Goal: Task Accomplishment & Management: Manage account settings

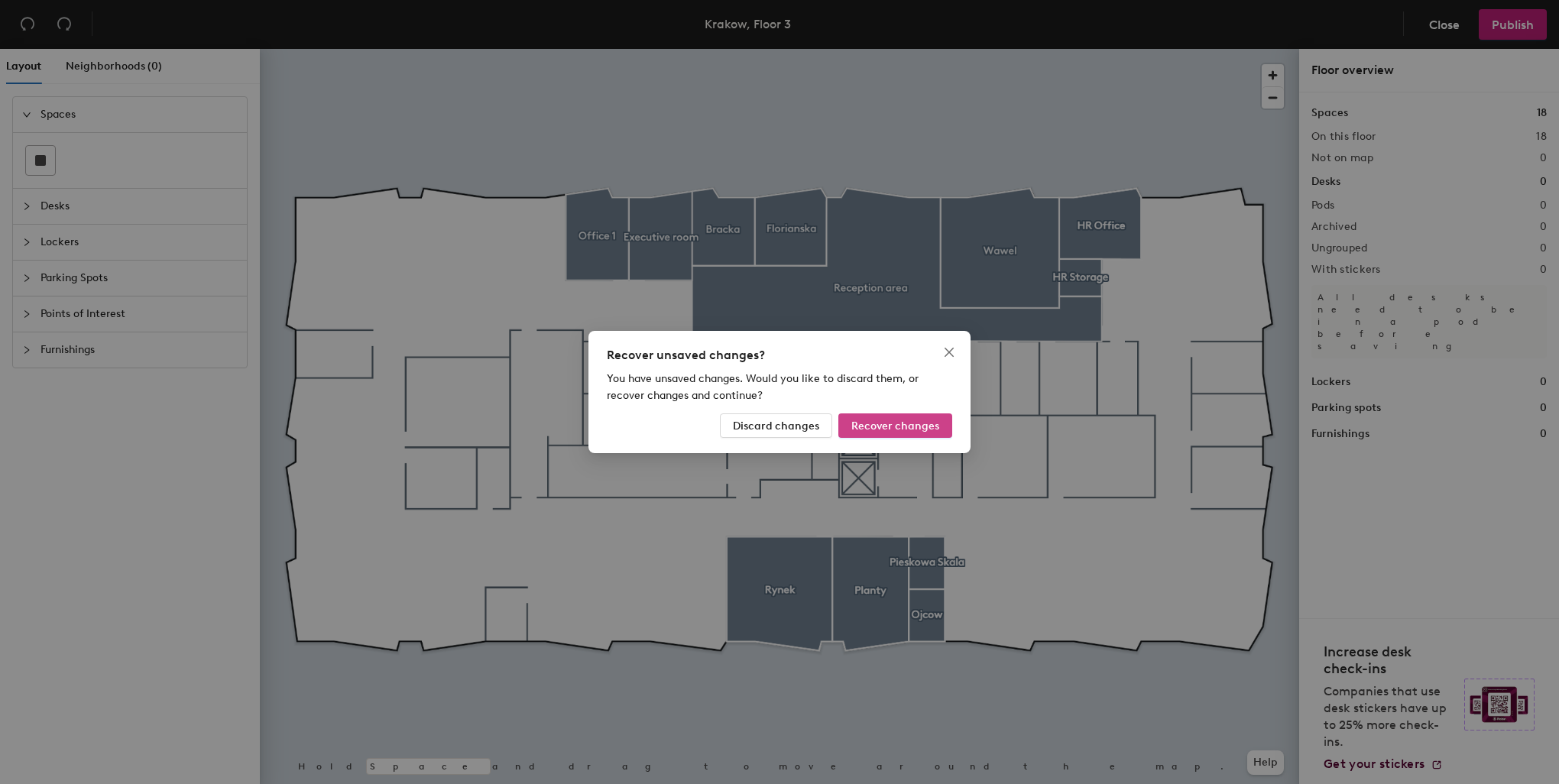
click at [920, 431] on span "Recover changes" at bounding box center [895, 426] width 88 height 13
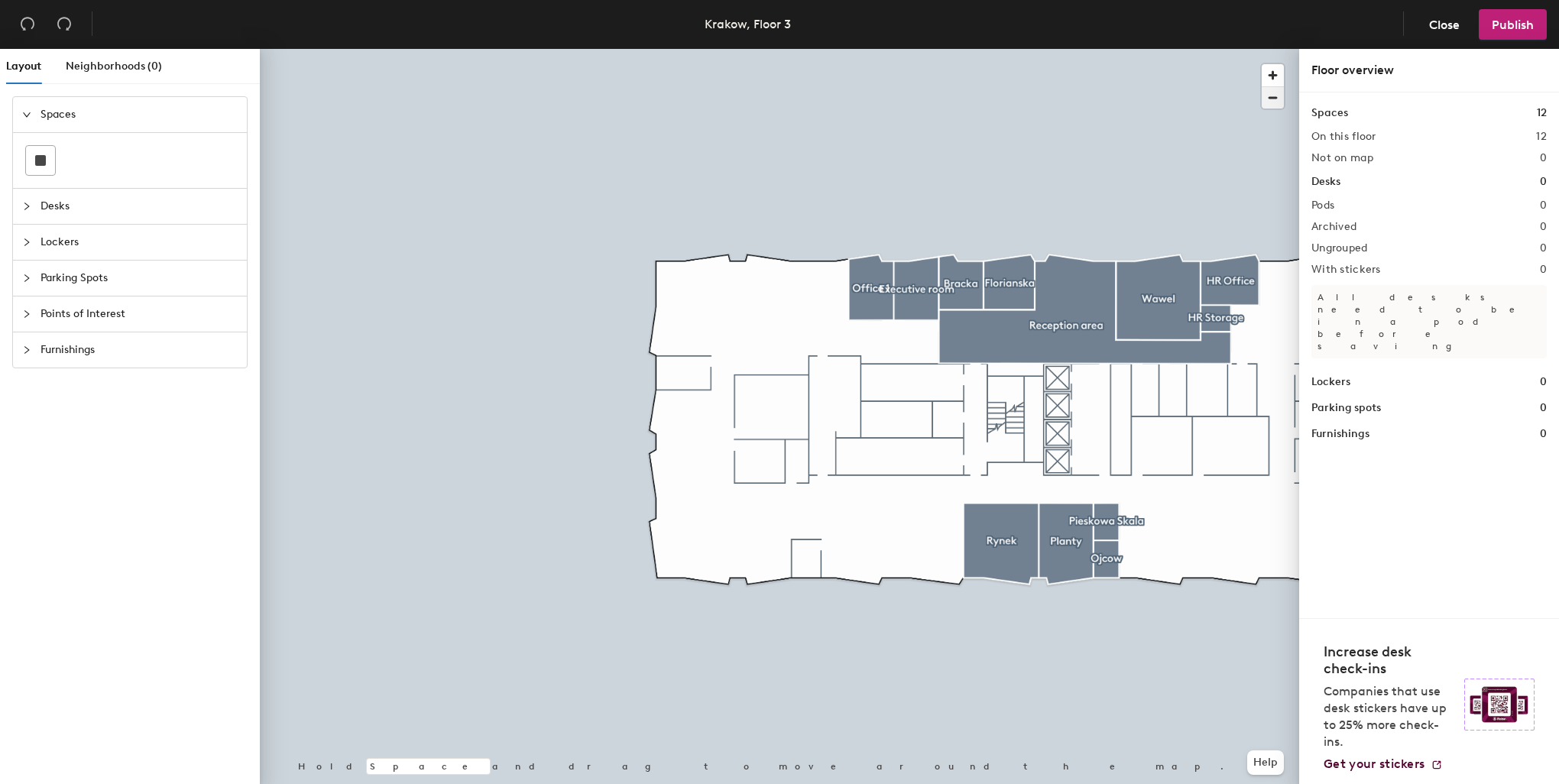
click at [1272, 102] on span "button" at bounding box center [1273, 98] width 22 height 21
click at [1272, 102] on span "button" at bounding box center [1273, 98] width 22 height 21
click at [1269, 99] on span "button" at bounding box center [1273, 98] width 22 height 21
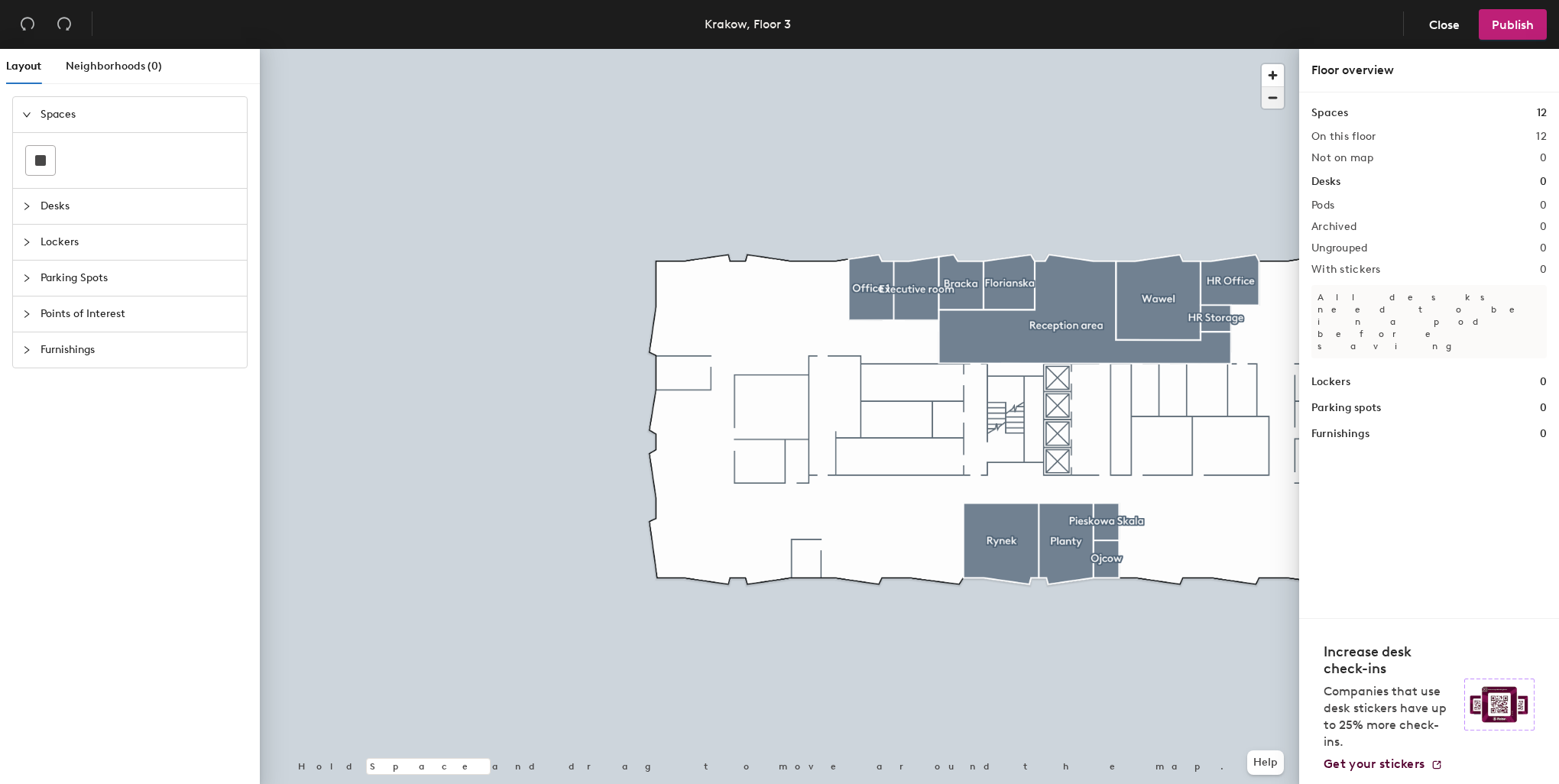
click at [1268, 99] on span "button" at bounding box center [1273, 98] width 22 height 21
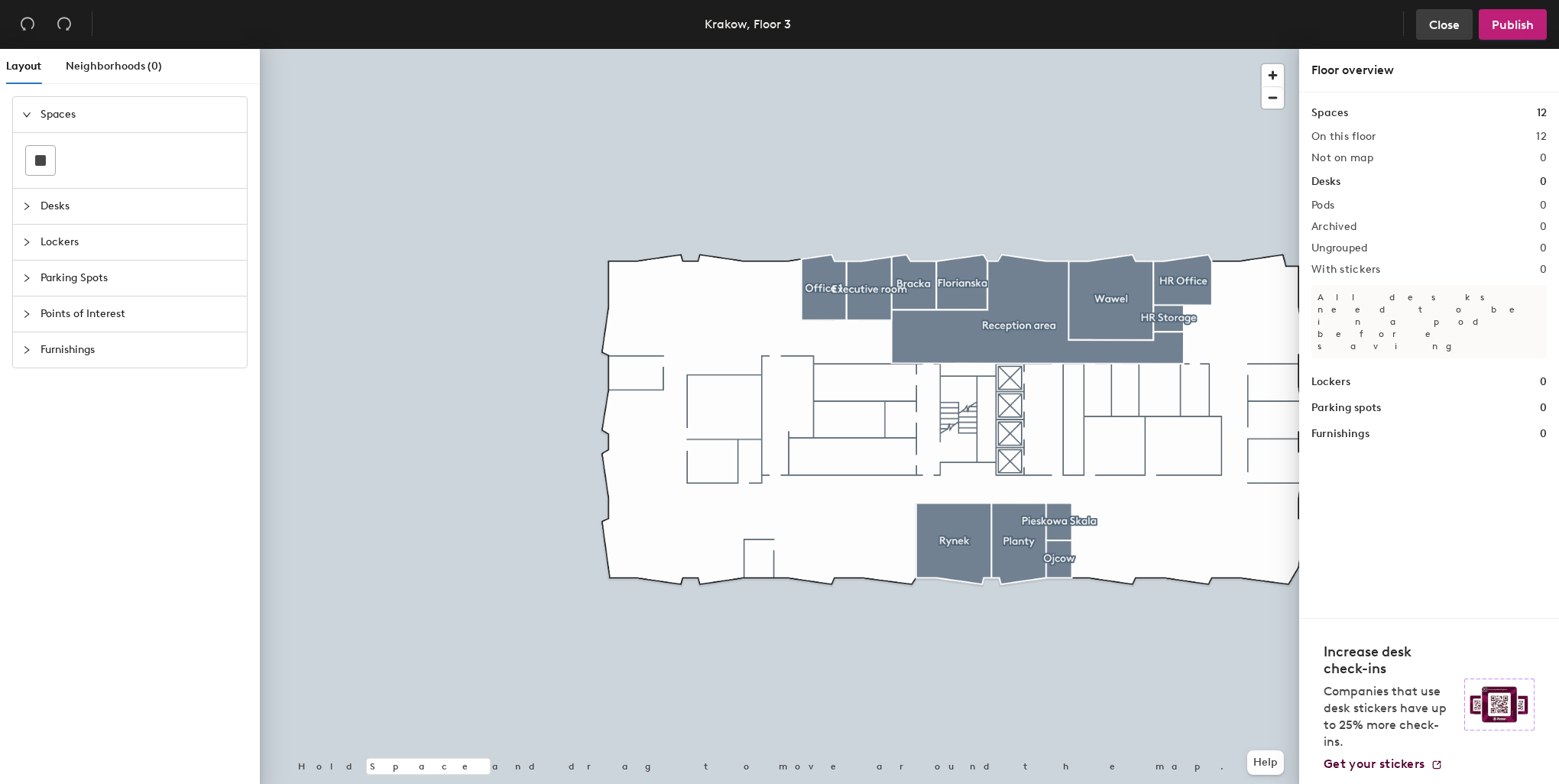
click at [1454, 24] on span "Close" at bounding box center [1445, 25] width 30 height 14
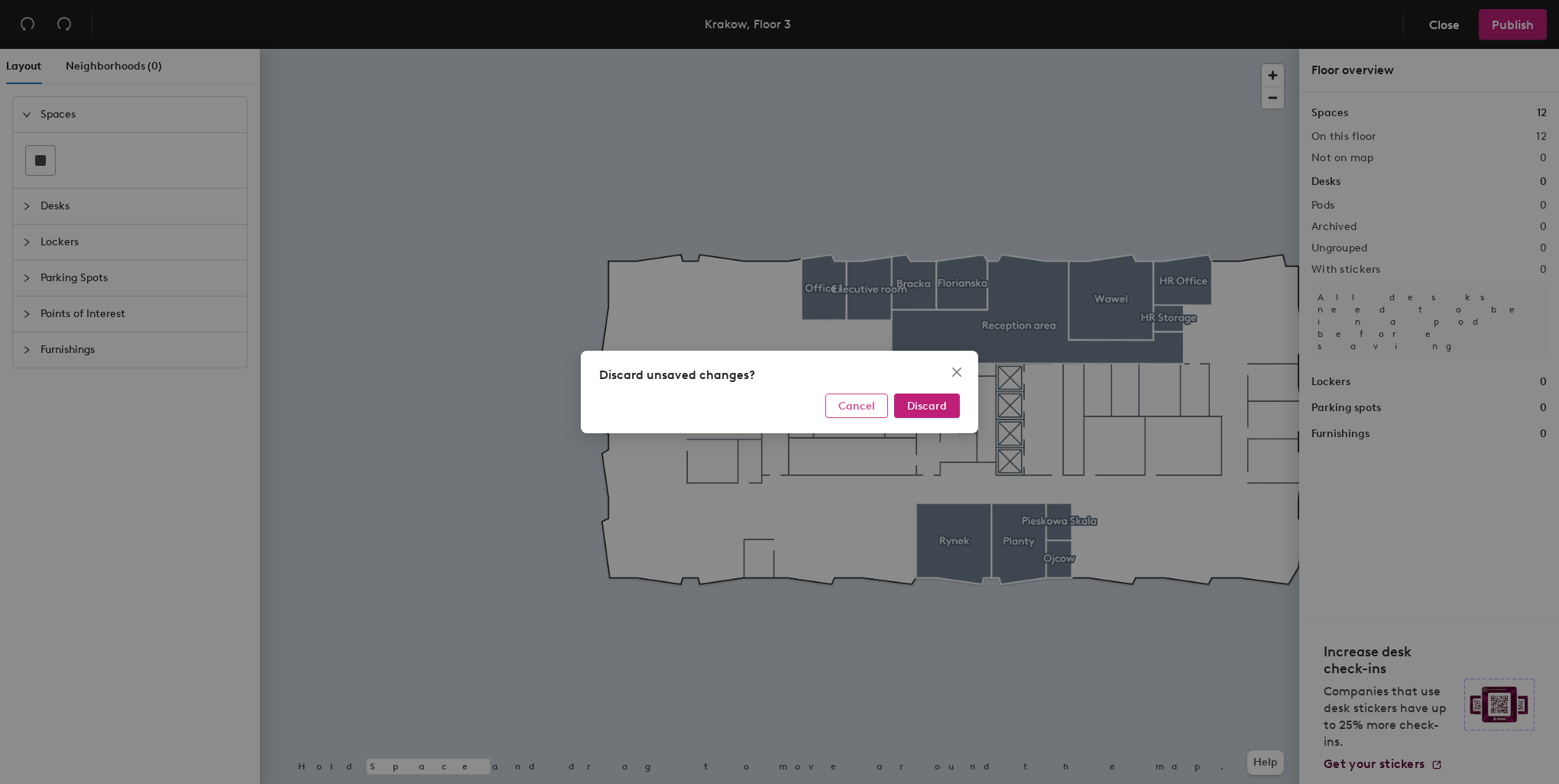
click at [859, 409] on span "Cancel" at bounding box center [857, 405] width 37 height 13
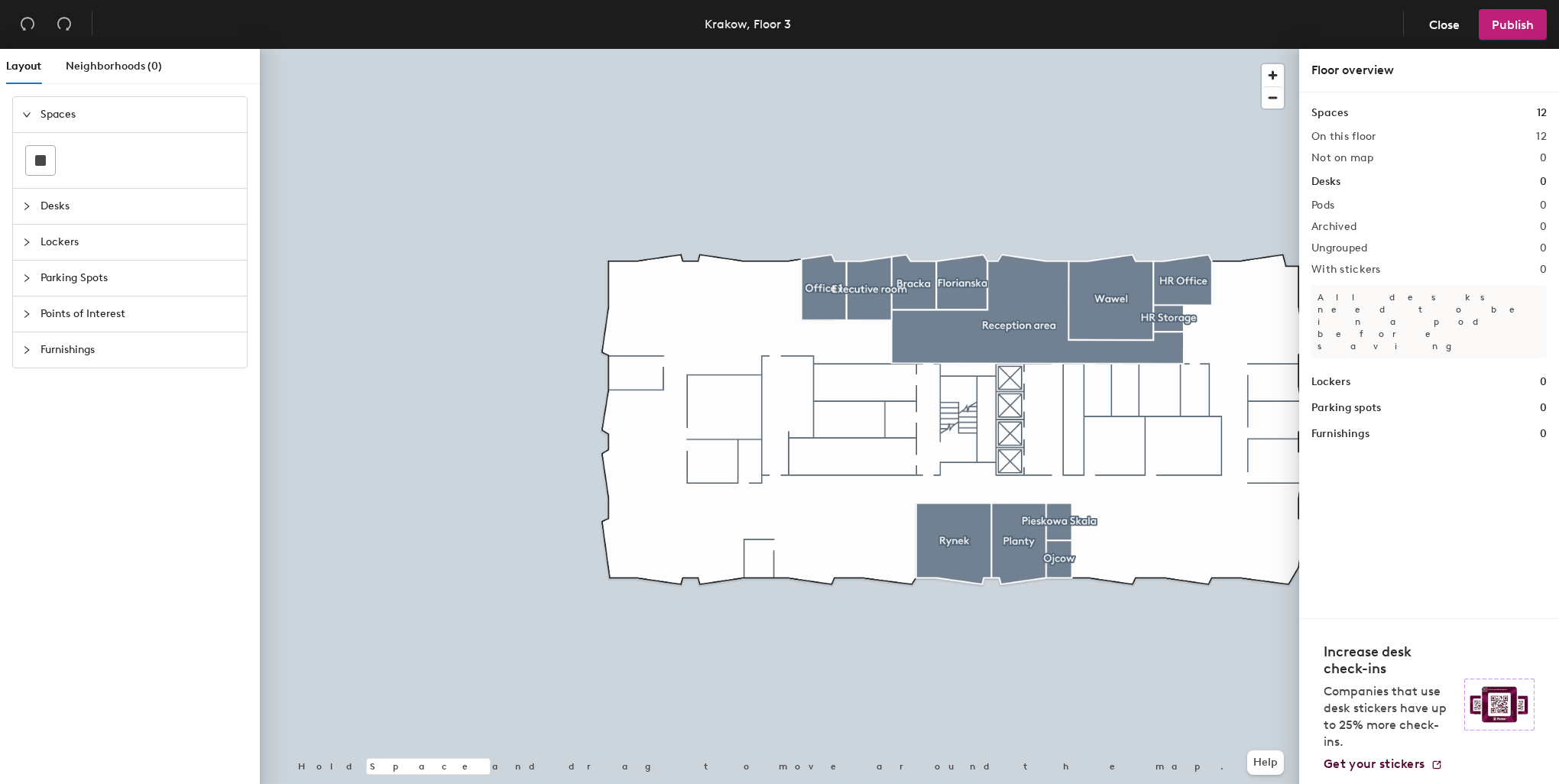
click at [28, 349] on icon "collapsed" at bounding box center [26, 349] width 4 height 8
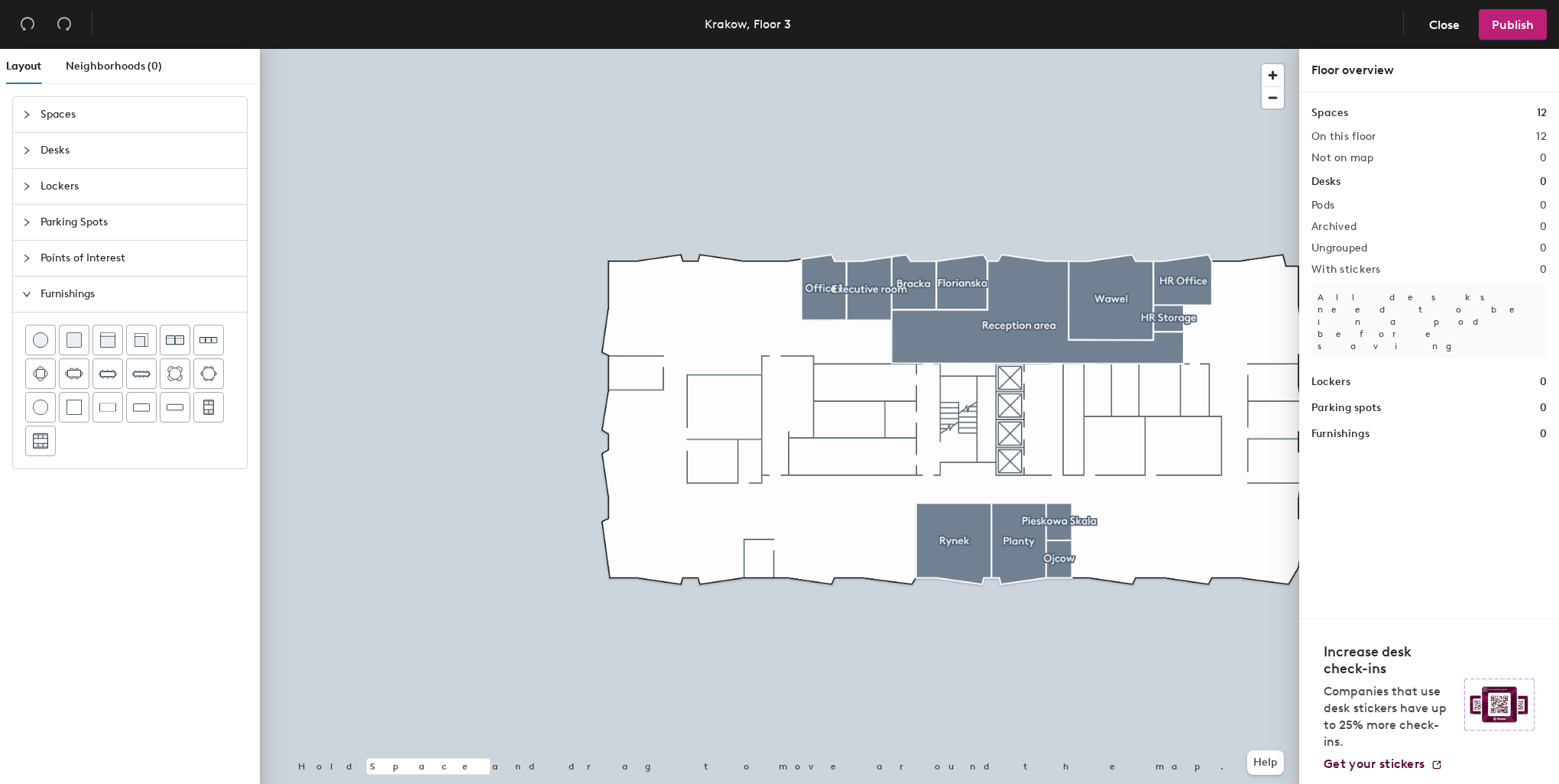
click at [29, 257] on icon "collapsed" at bounding box center [27, 258] width 9 height 9
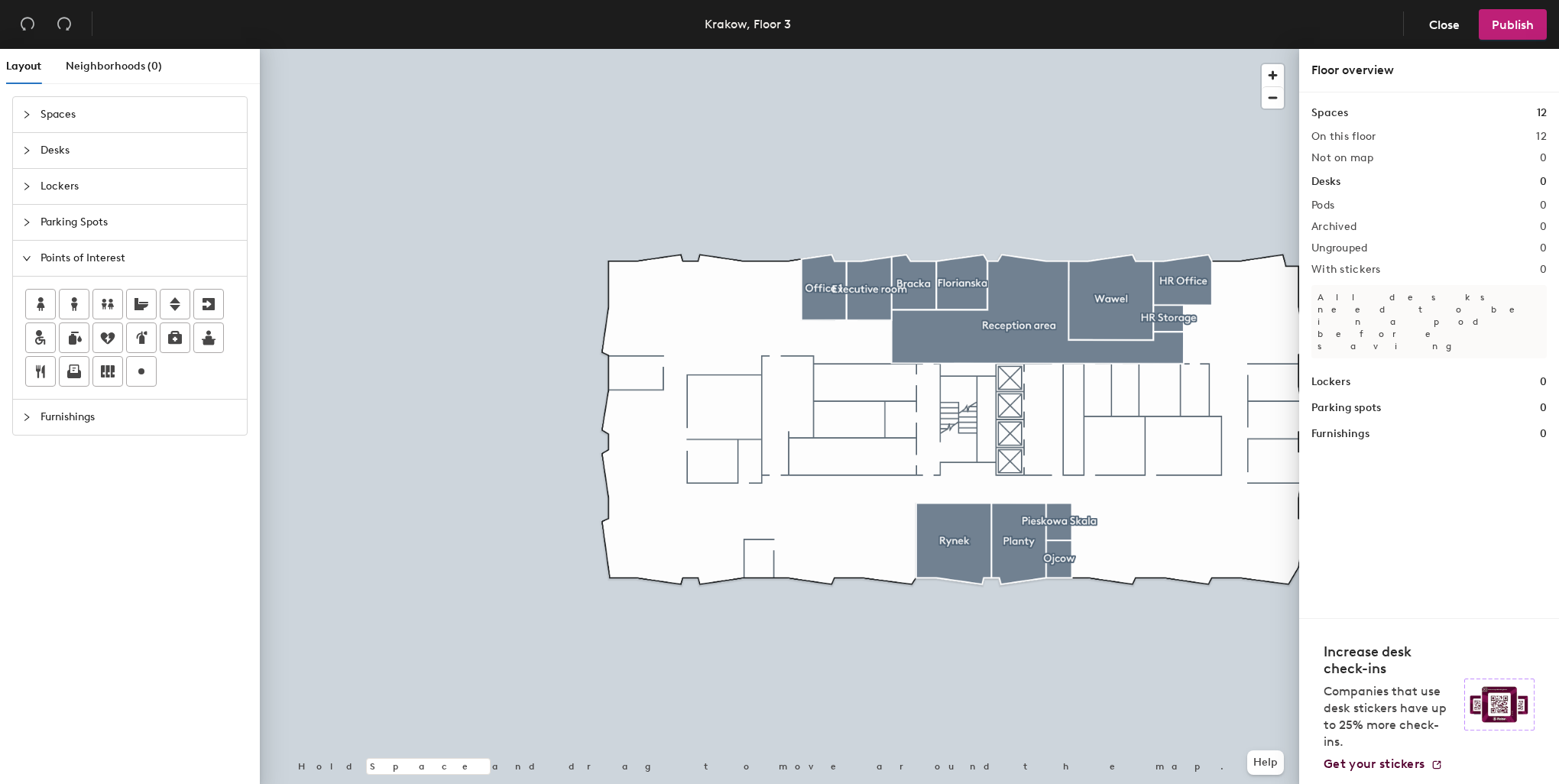
click at [30, 222] on icon "collapsed" at bounding box center [27, 222] width 9 height 9
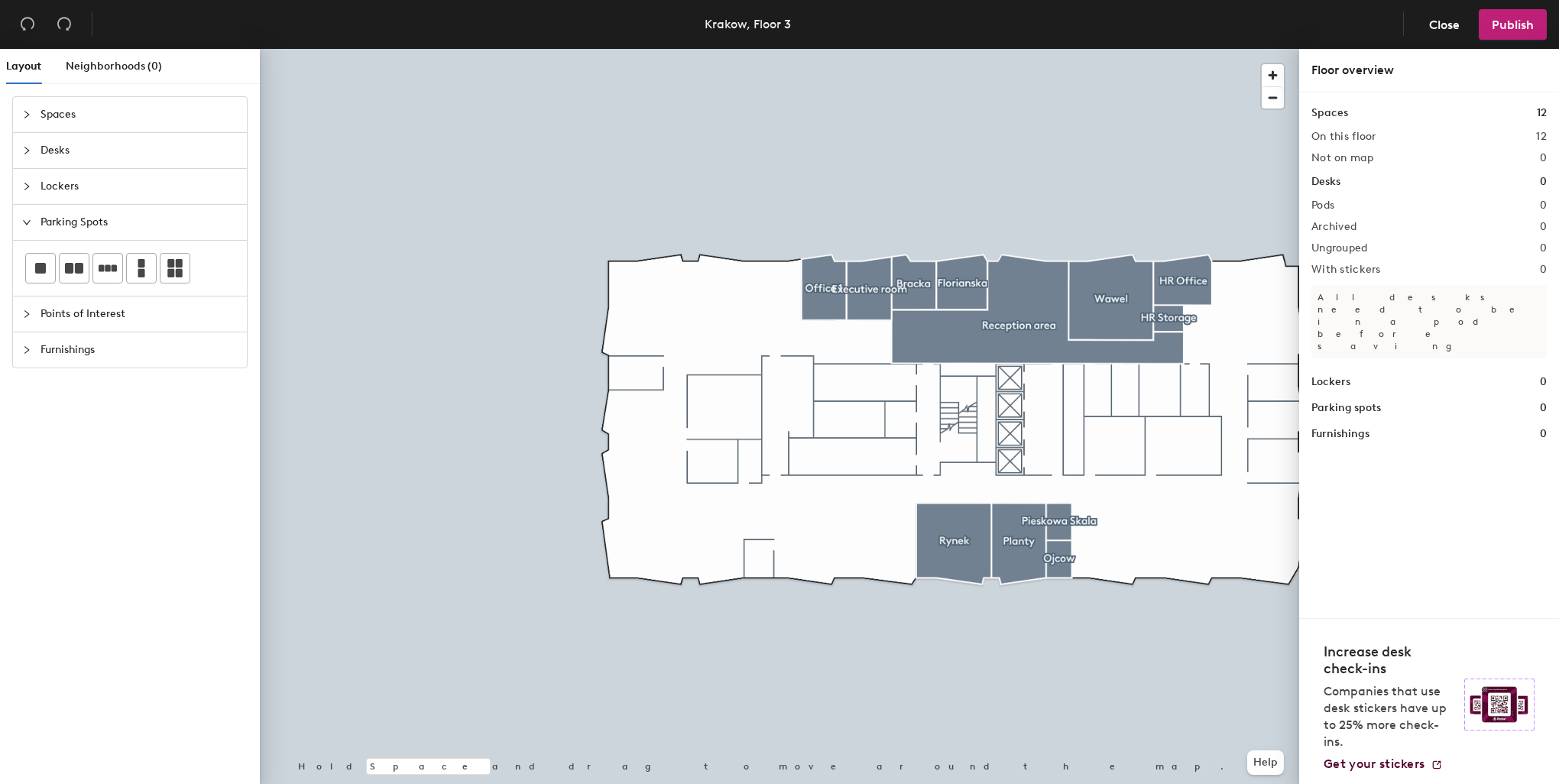
click at [24, 184] on icon "collapsed" at bounding box center [27, 186] width 9 height 9
click at [24, 153] on icon "collapsed" at bounding box center [27, 151] width 9 height 9
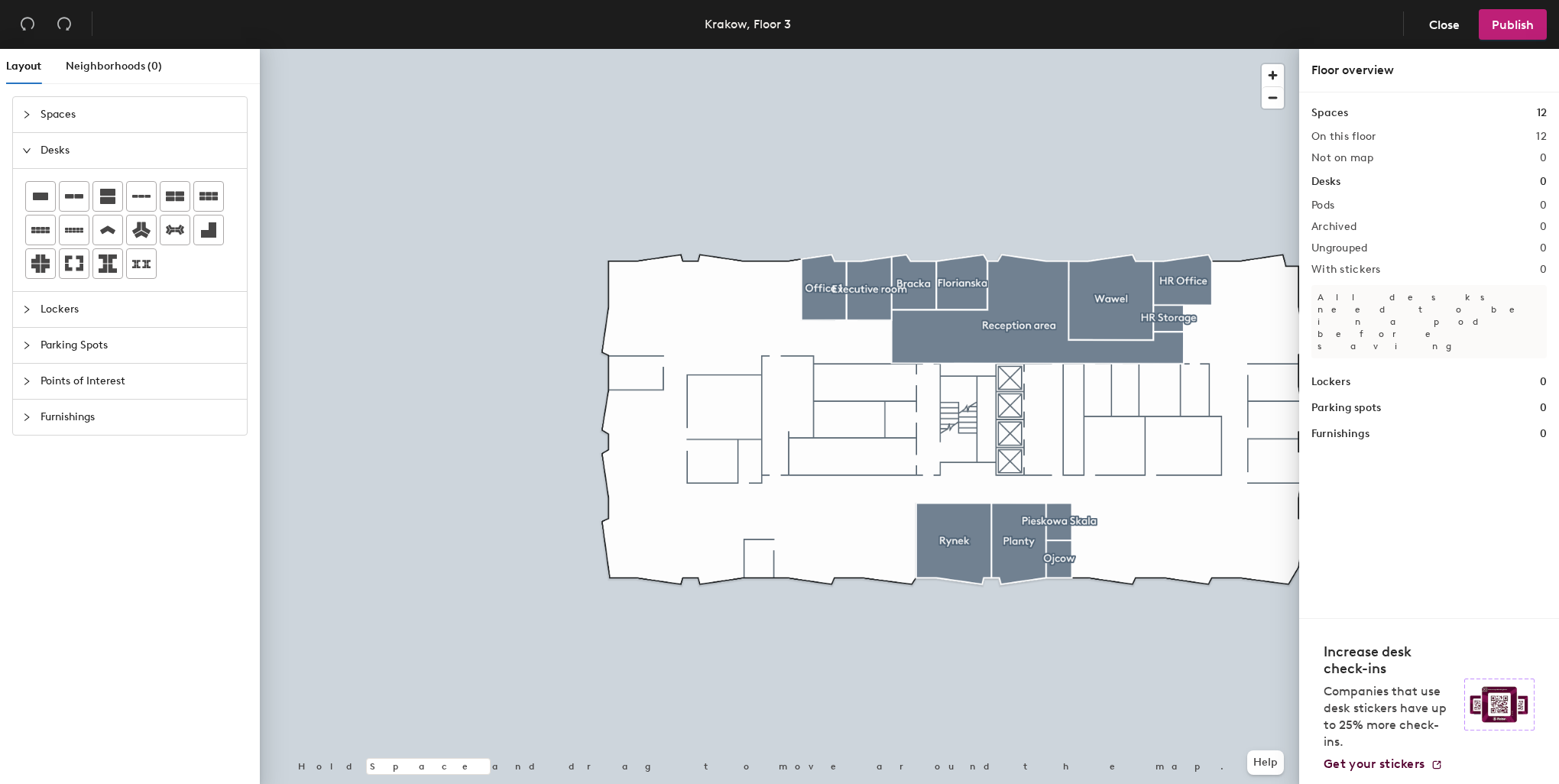
click at [24, 115] on icon "collapsed" at bounding box center [27, 114] width 9 height 9
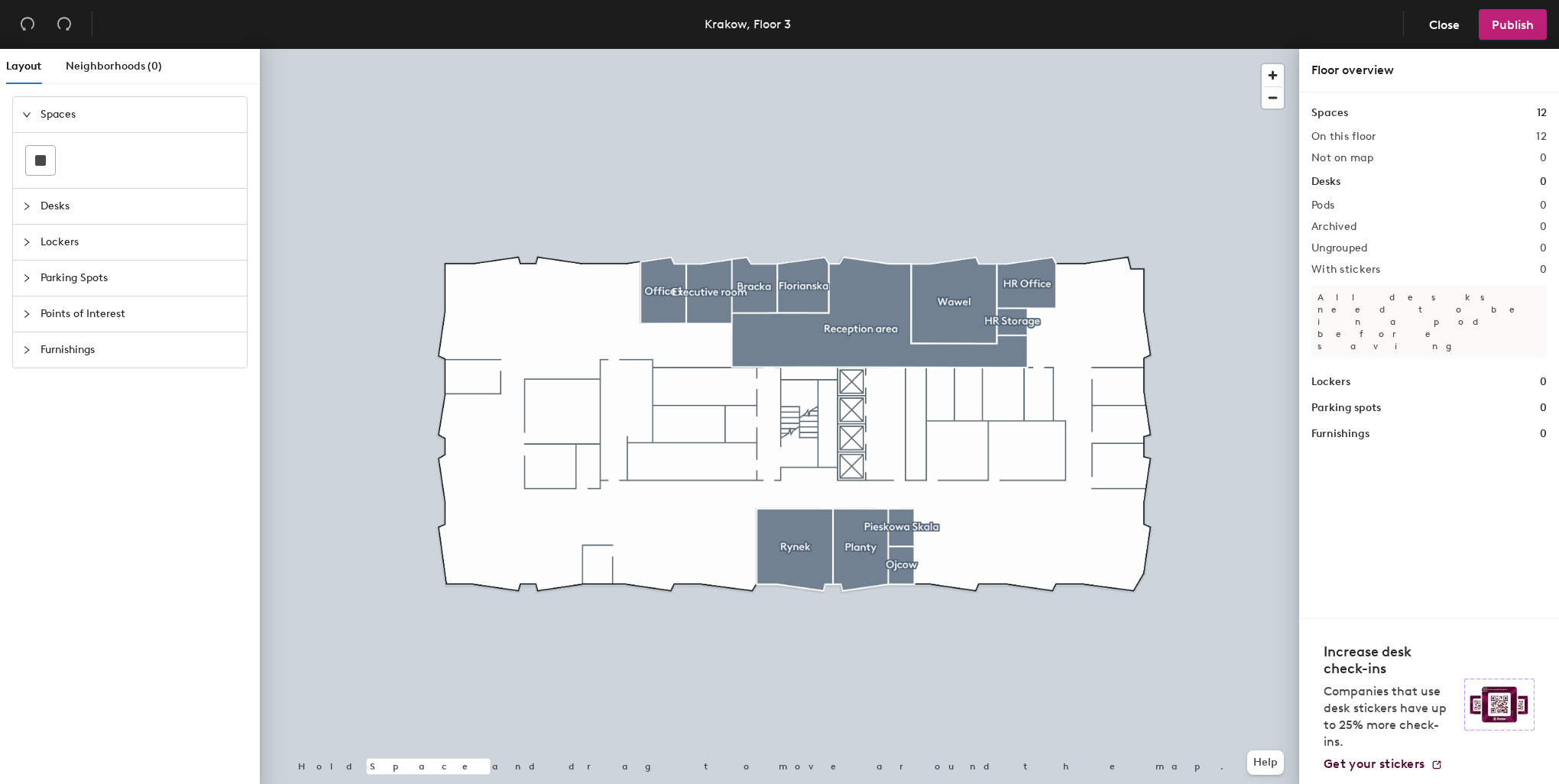
click at [611, 49] on div at bounding box center [780, 49] width 1039 height 0
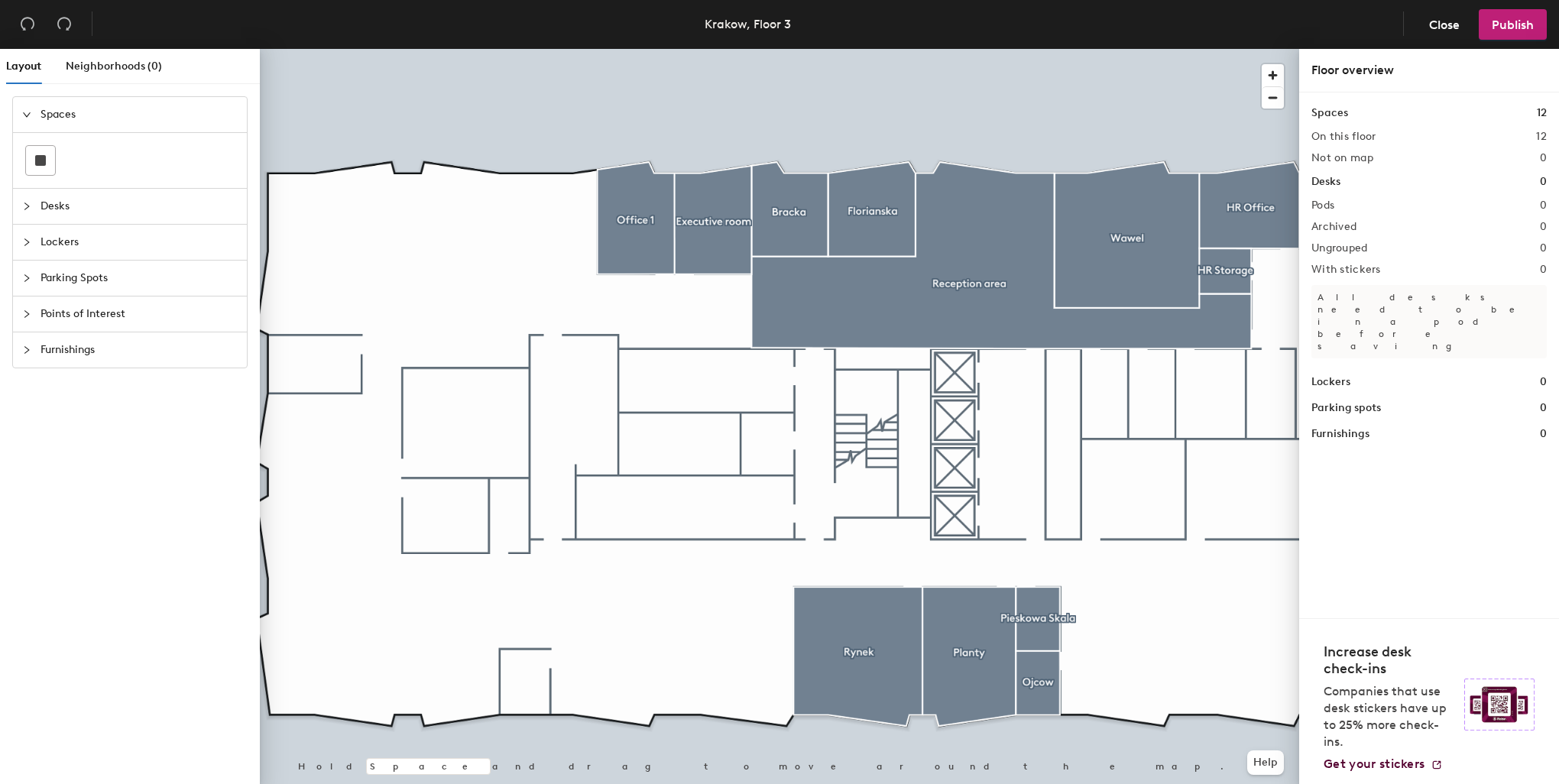
click at [64, 311] on span "Points of Interest" at bounding box center [138, 314] width 197 height 35
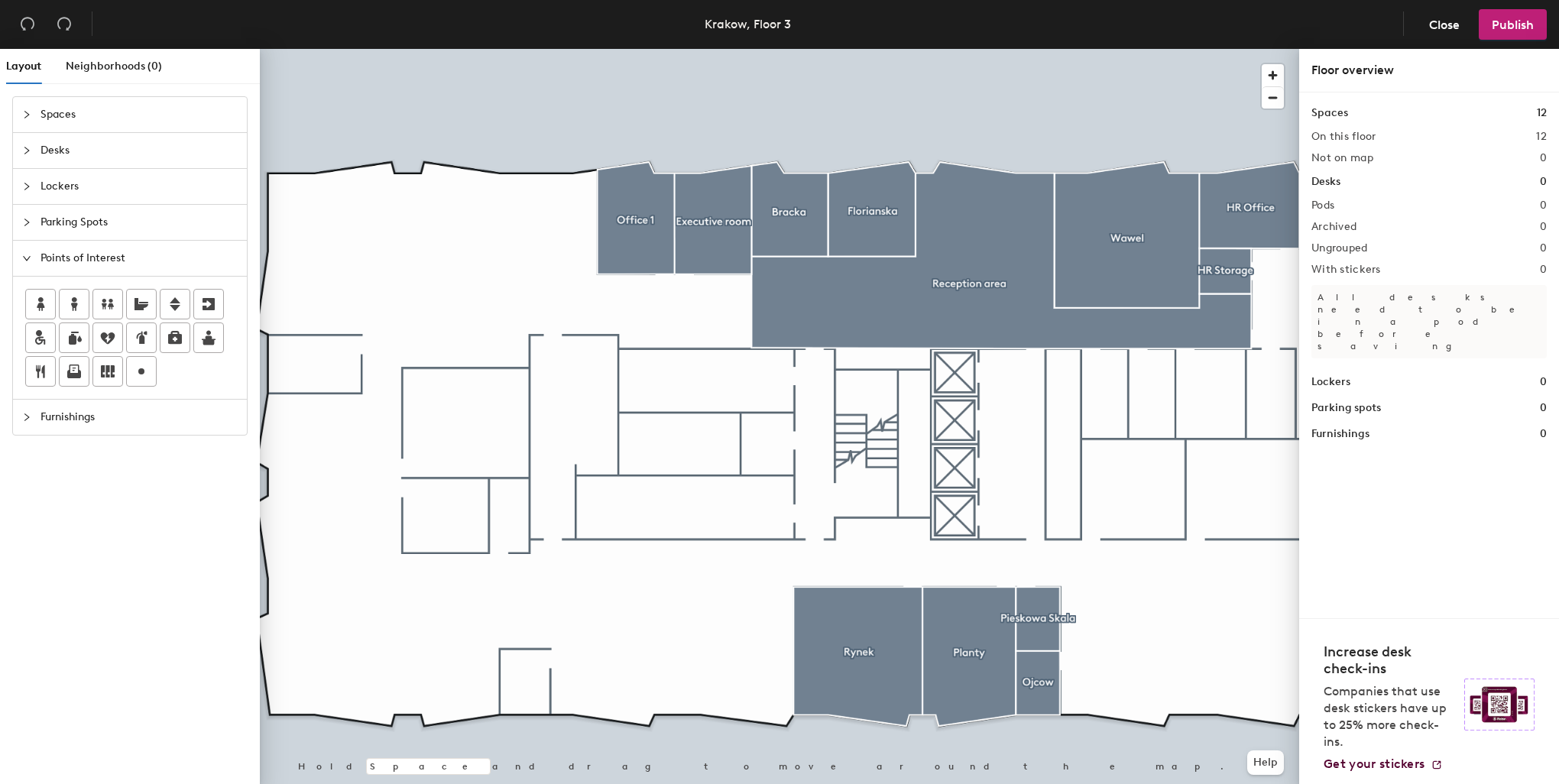
click at [47, 223] on span "Parking Spots" at bounding box center [138, 222] width 197 height 35
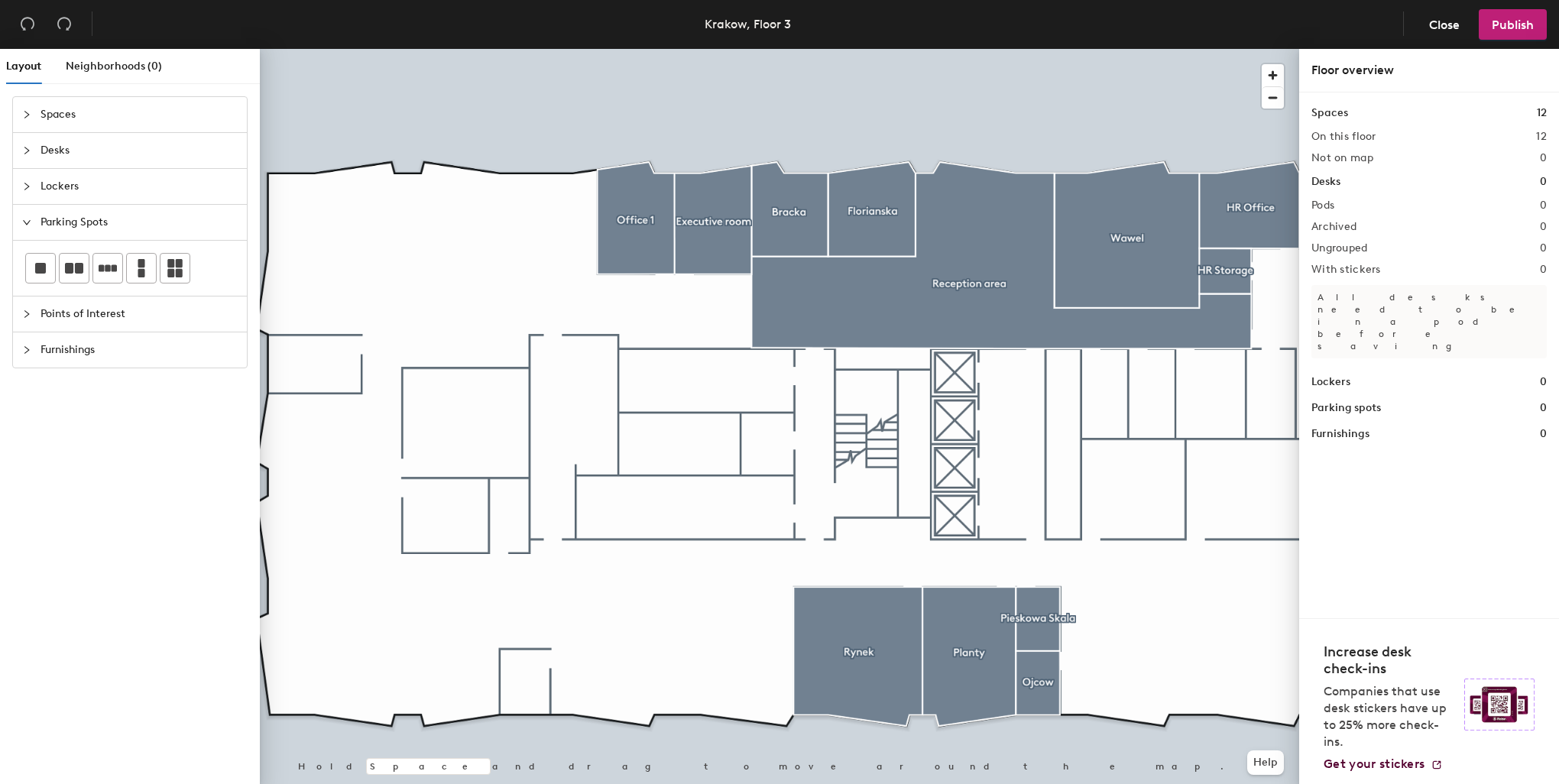
click at [46, 188] on span "Lockers" at bounding box center [138, 186] width 197 height 35
click at [56, 159] on span "Desks" at bounding box center [138, 150] width 197 height 35
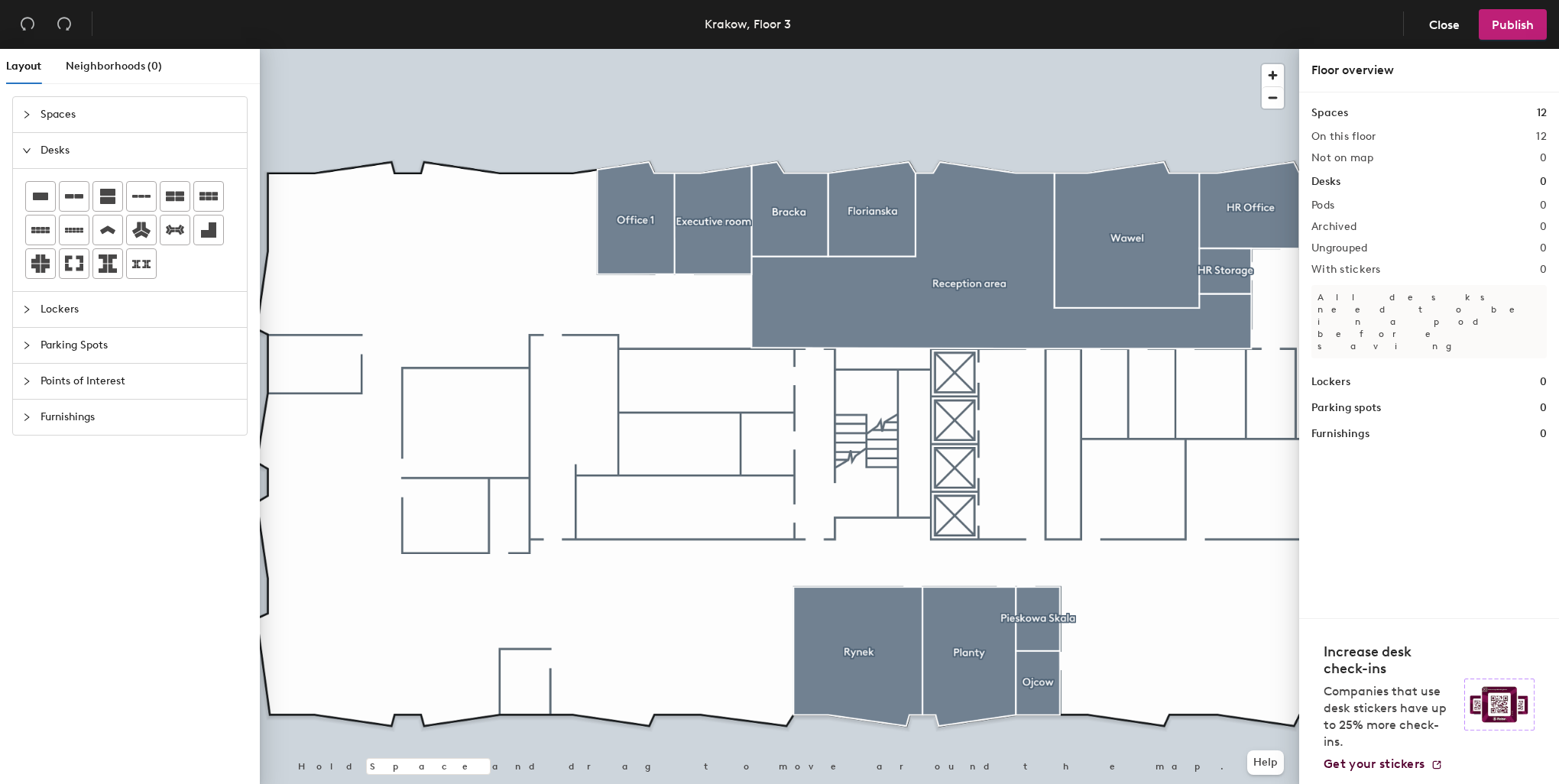
click at [88, 402] on span "Furnishings" at bounding box center [138, 416] width 197 height 35
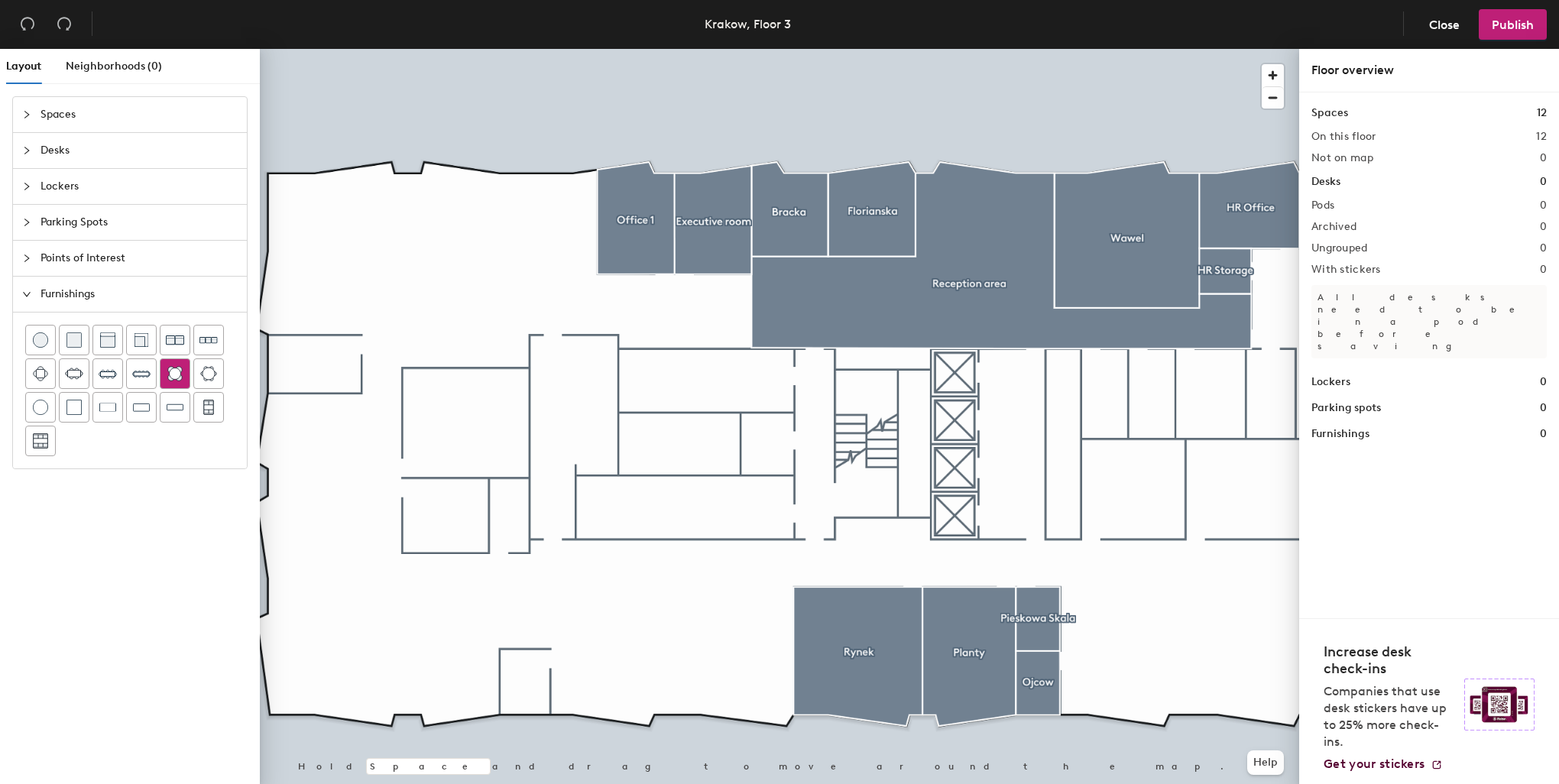
click at [172, 379] on img at bounding box center [175, 373] width 15 height 15
click at [172, 372] on img at bounding box center [175, 373] width 15 height 15
click at [1043, 631] on div "Layout Neighborhoods (0) Spaces Desks Lockers Parking Spots Points of Interest …" at bounding box center [779, 420] width 1559 height 741
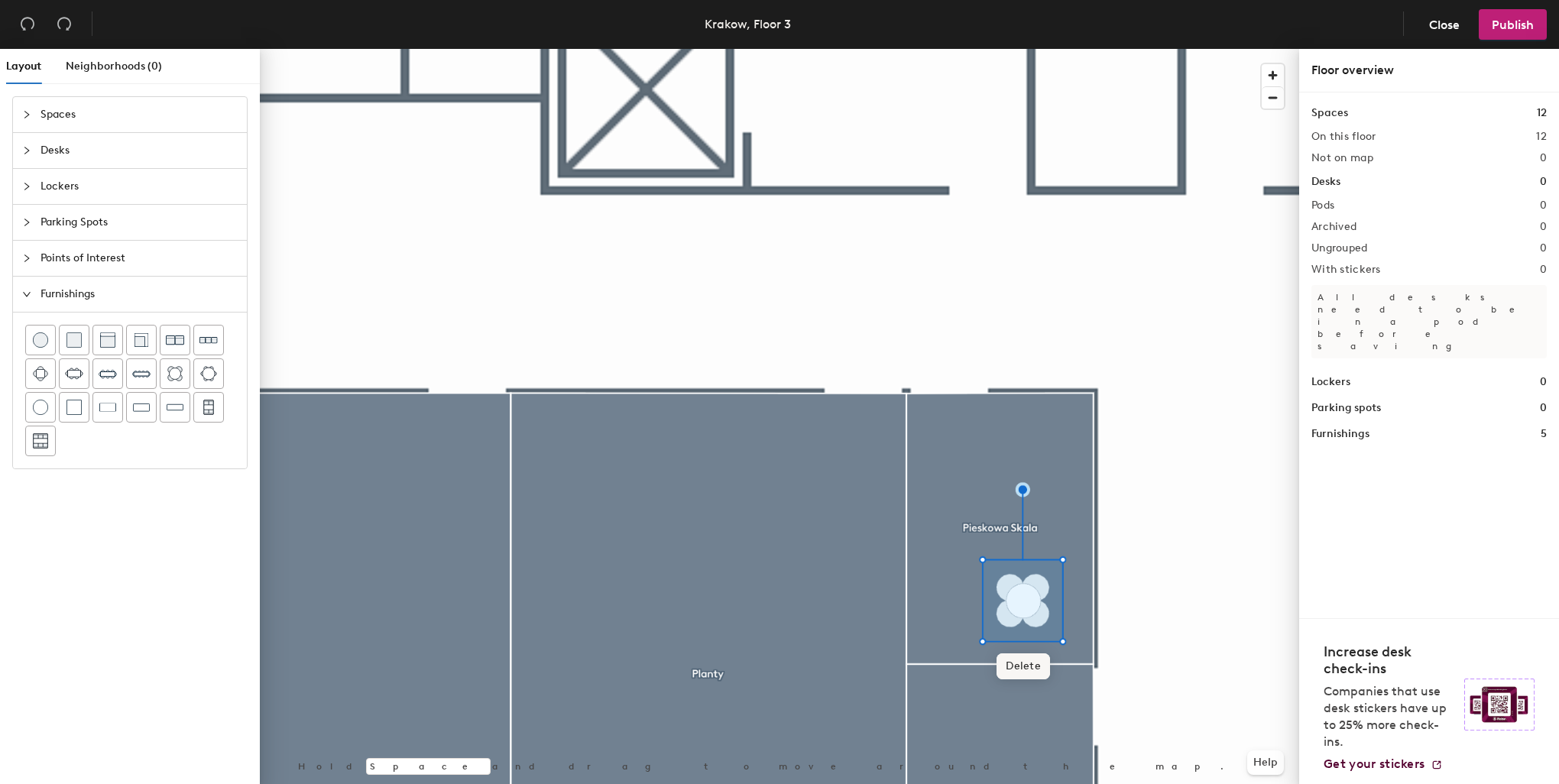
click at [1034, 666] on span "Delete" at bounding box center [1023, 666] width 53 height 26
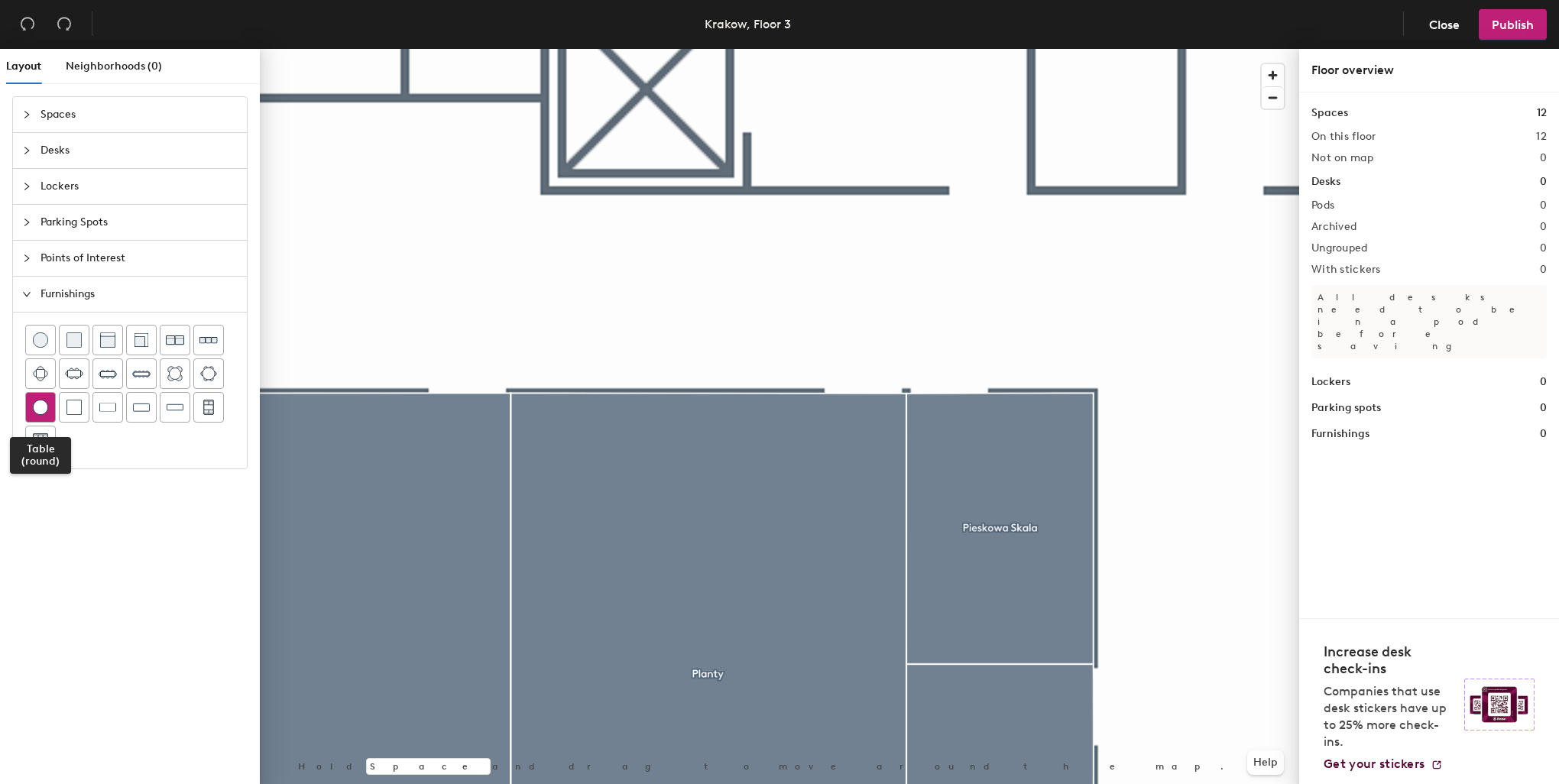
click at [45, 399] on img at bounding box center [40, 406] width 15 height 15
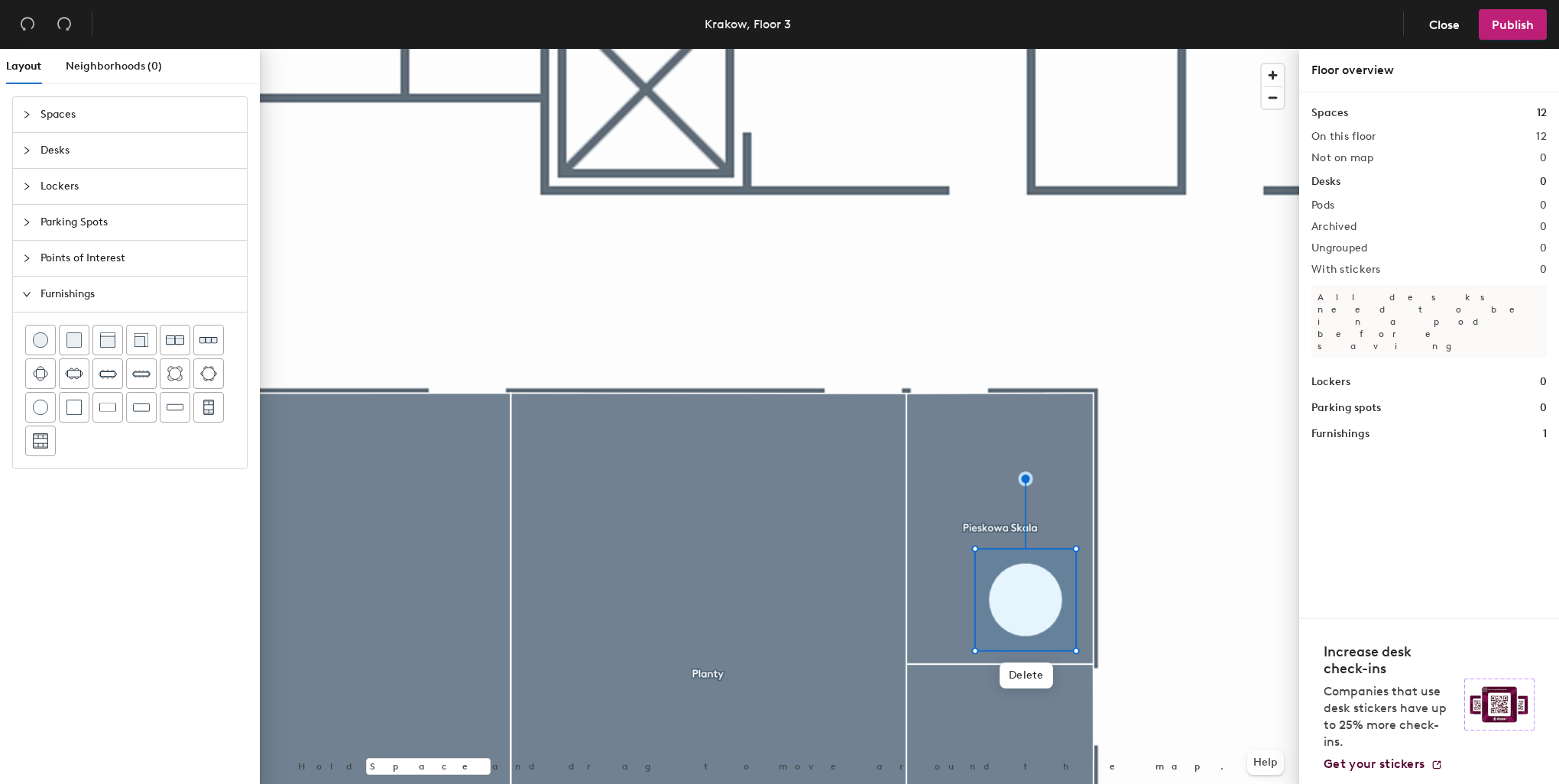
click at [29, 290] on icon "expanded" at bounding box center [27, 294] width 9 height 9
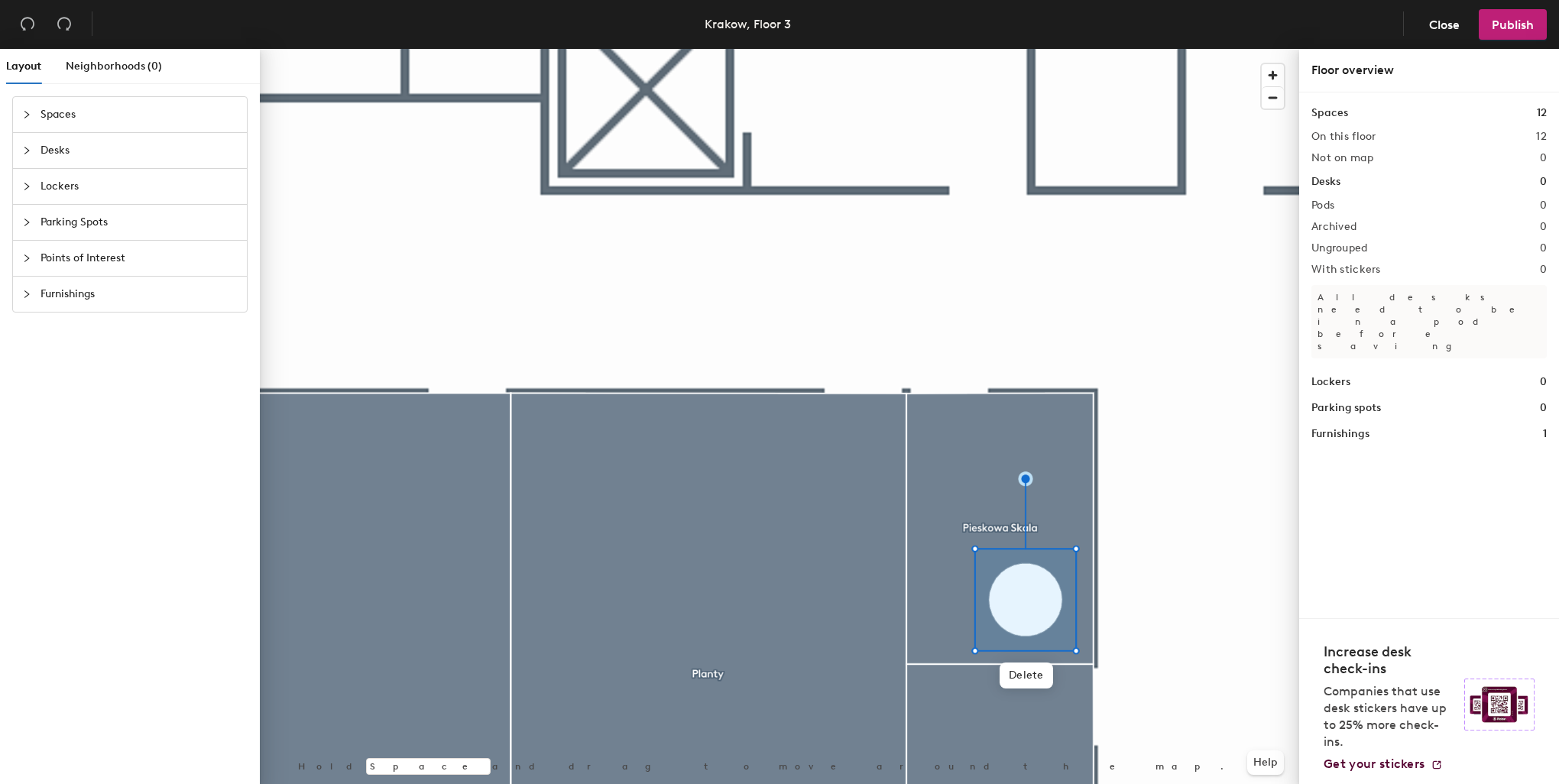
click at [29, 290] on icon "collapsed" at bounding box center [27, 294] width 9 height 9
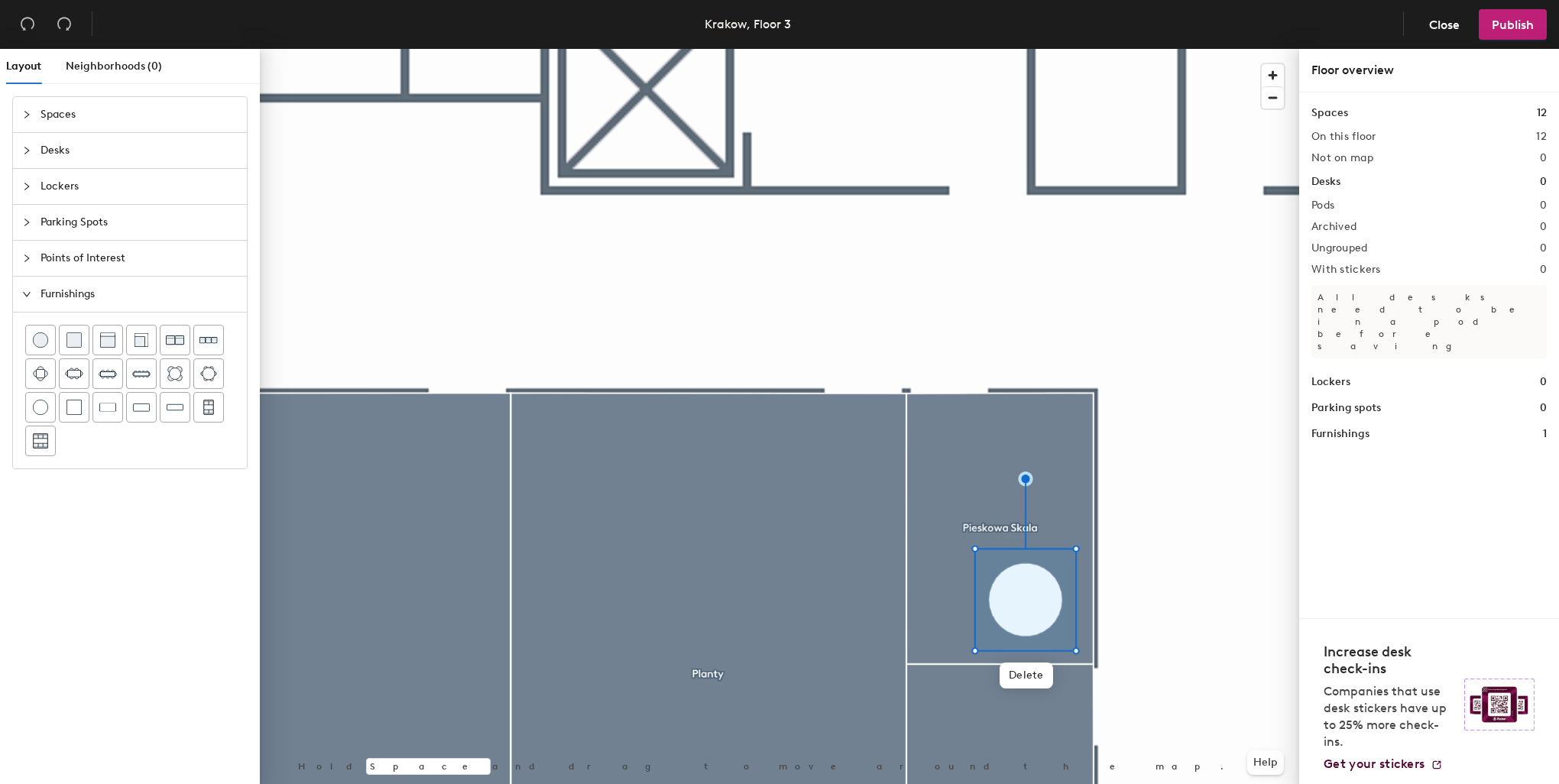
click at [29, 146] on icon "collapsed" at bounding box center [27, 151] width 9 height 9
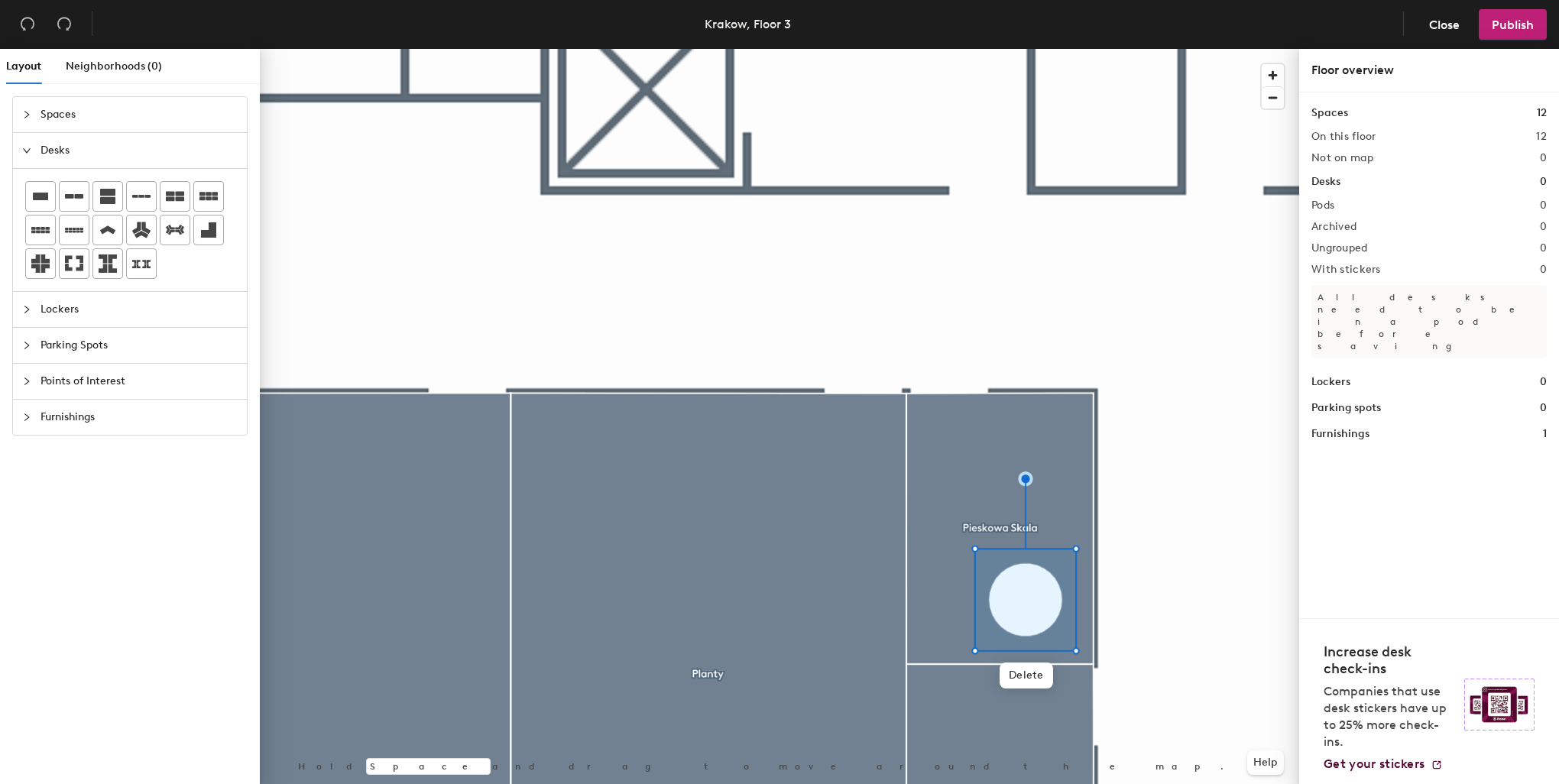
click at [29, 146] on icon "expanded" at bounding box center [27, 151] width 9 height 9
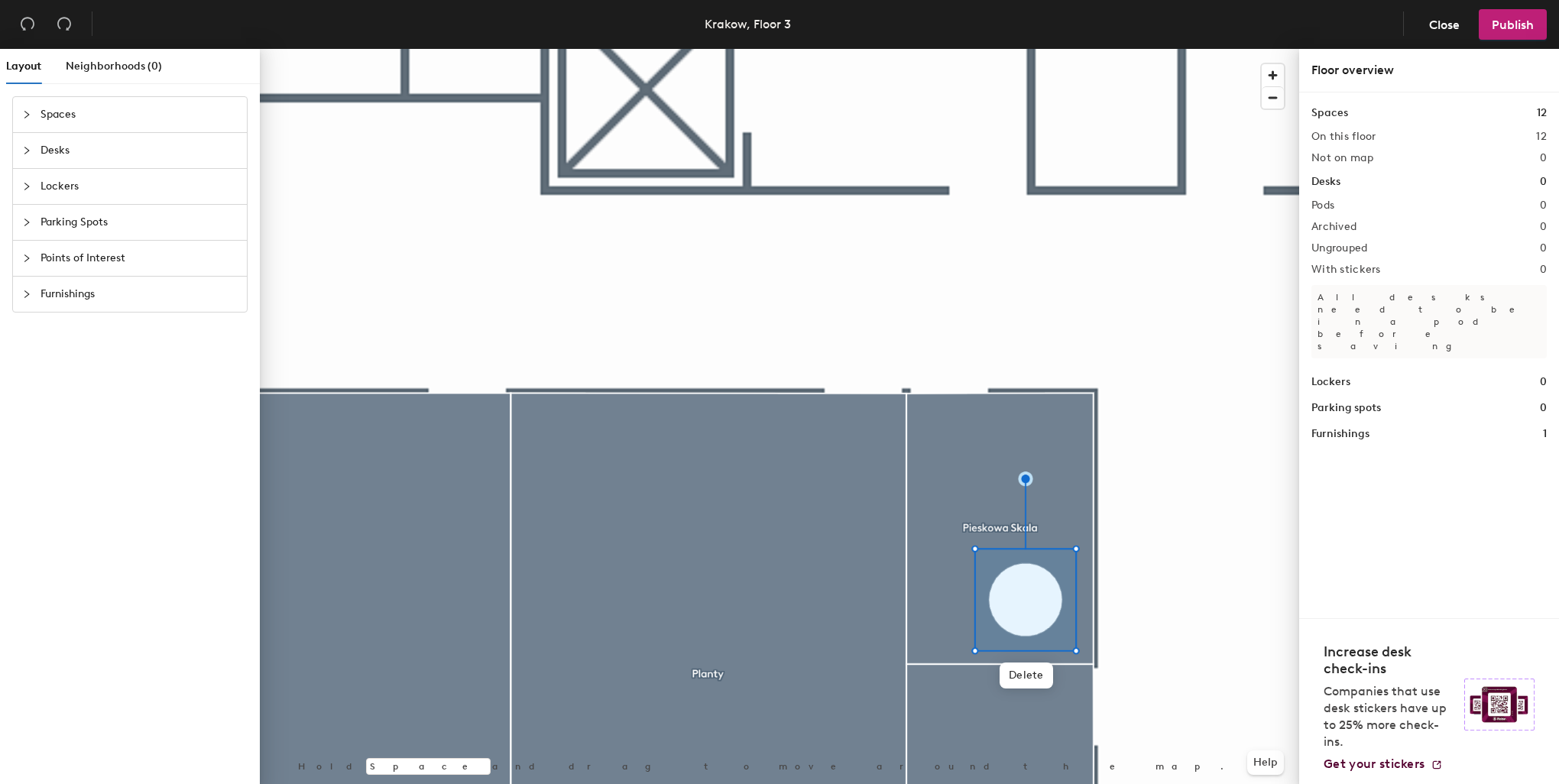
click at [70, 219] on span "Parking Spots" at bounding box center [138, 222] width 197 height 35
click at [50, 305] on span "Points of Interest" at bounding box center [138, 314] width 197 height 35
click at [53, 412] on span "Furnishings" at bounding box center [138, 416] width 197 height 35
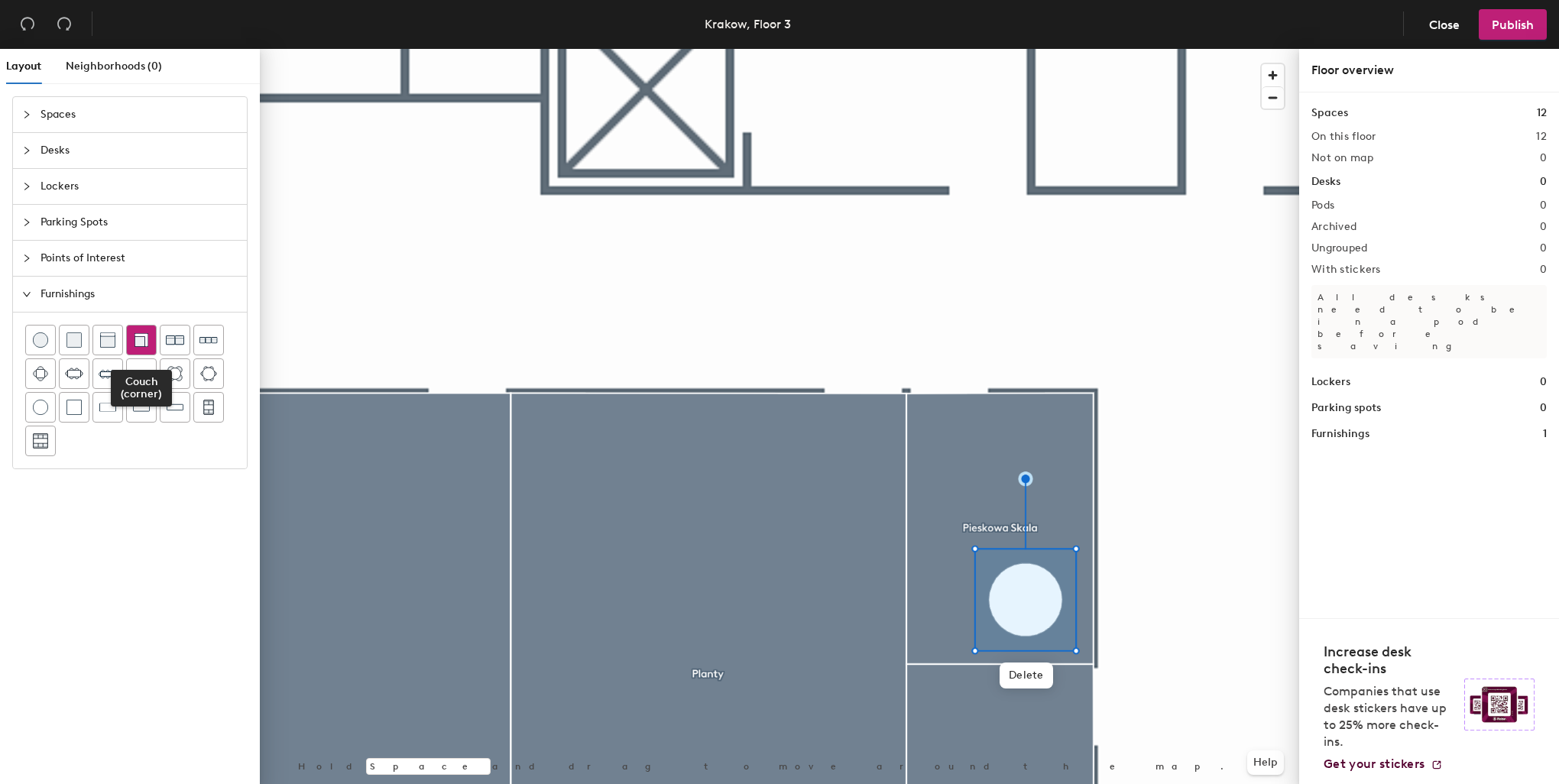
click at [144, 343] on img at bounding box center [141, 339] width 15 height 15
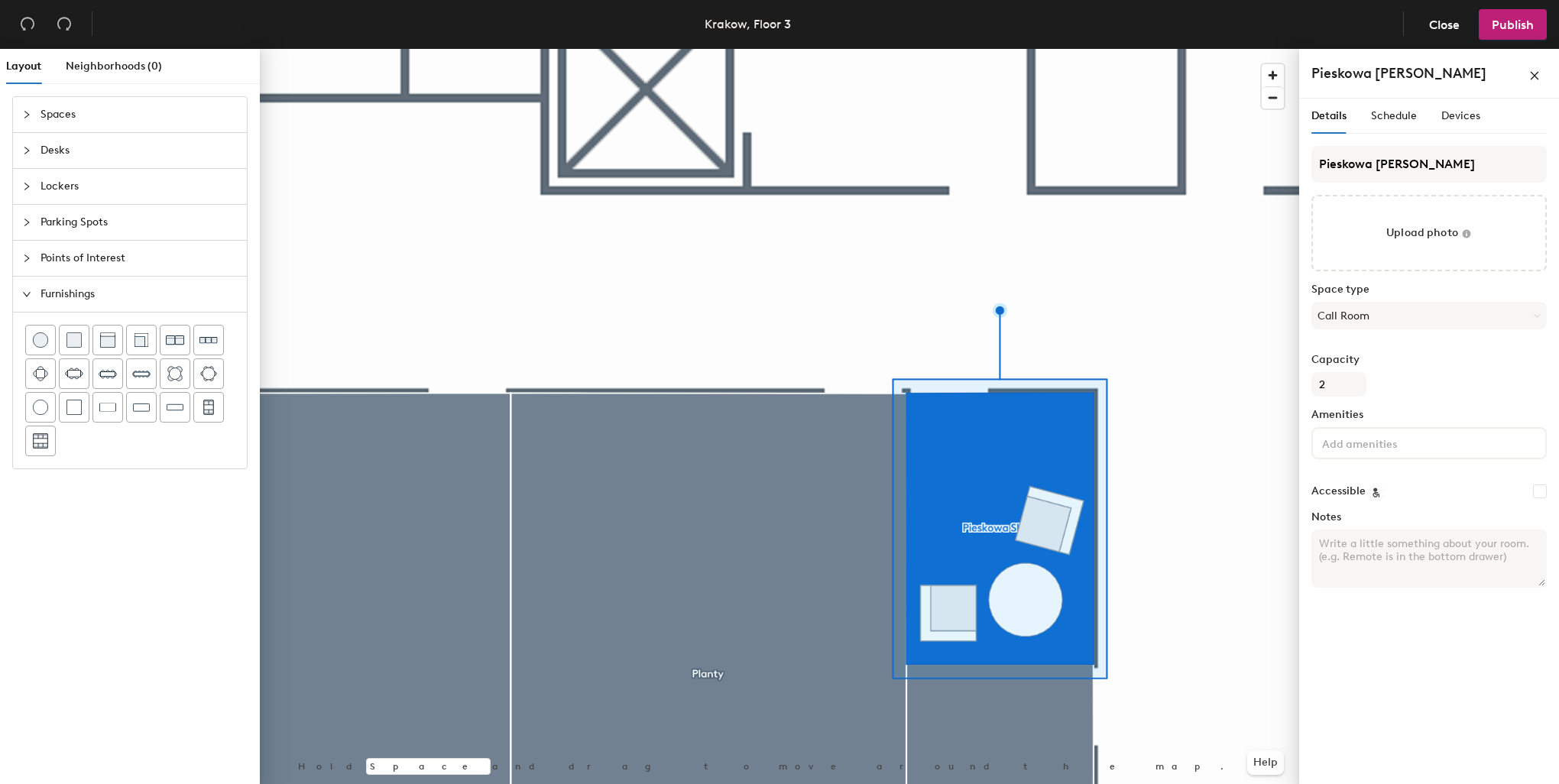
click at [1238, 49] on div at bounding box center [780, 49] width 1039 height 0
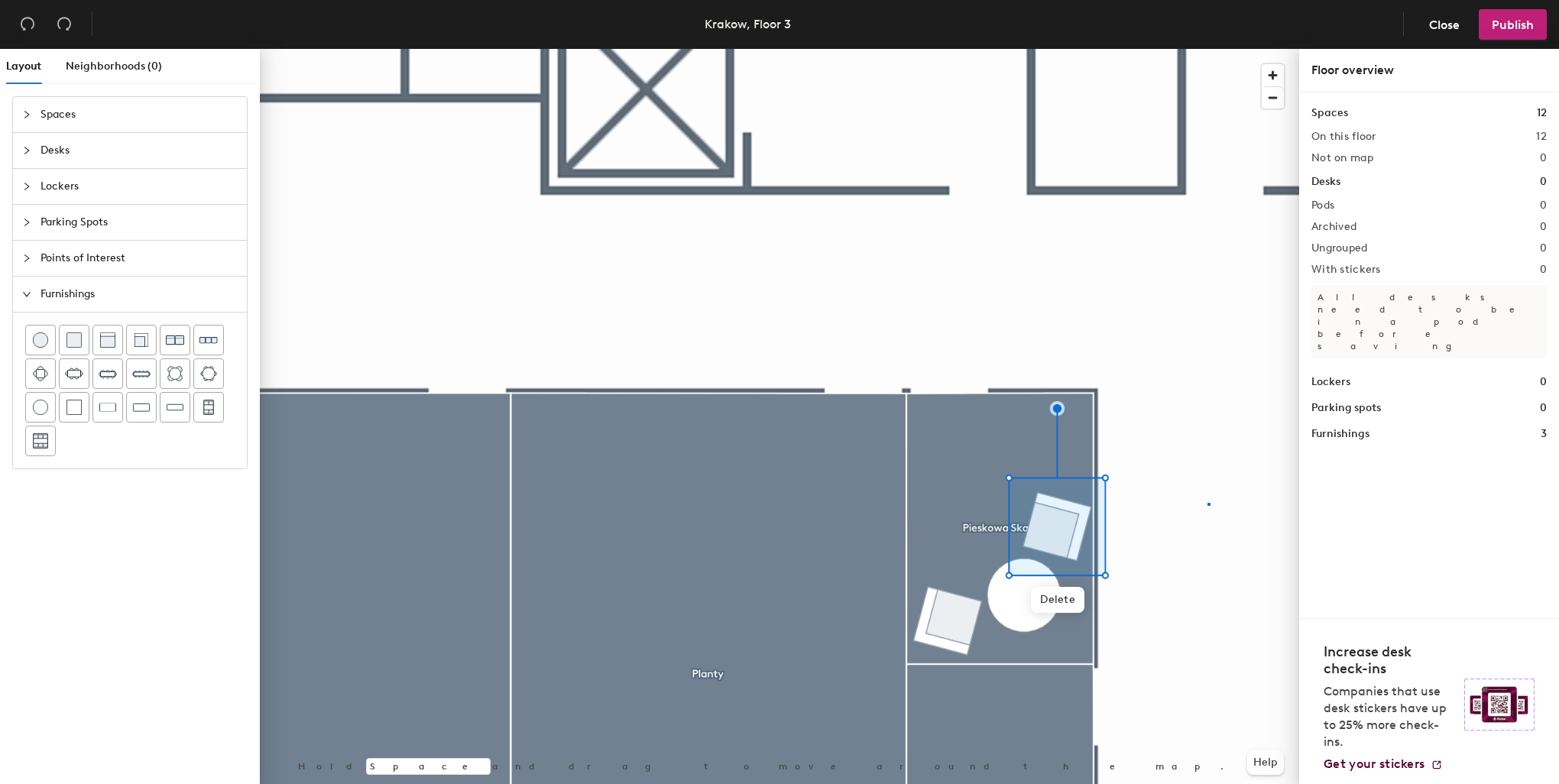
click at [1208, 49] on div at bounding box center [780, 49] width 1039 height 0
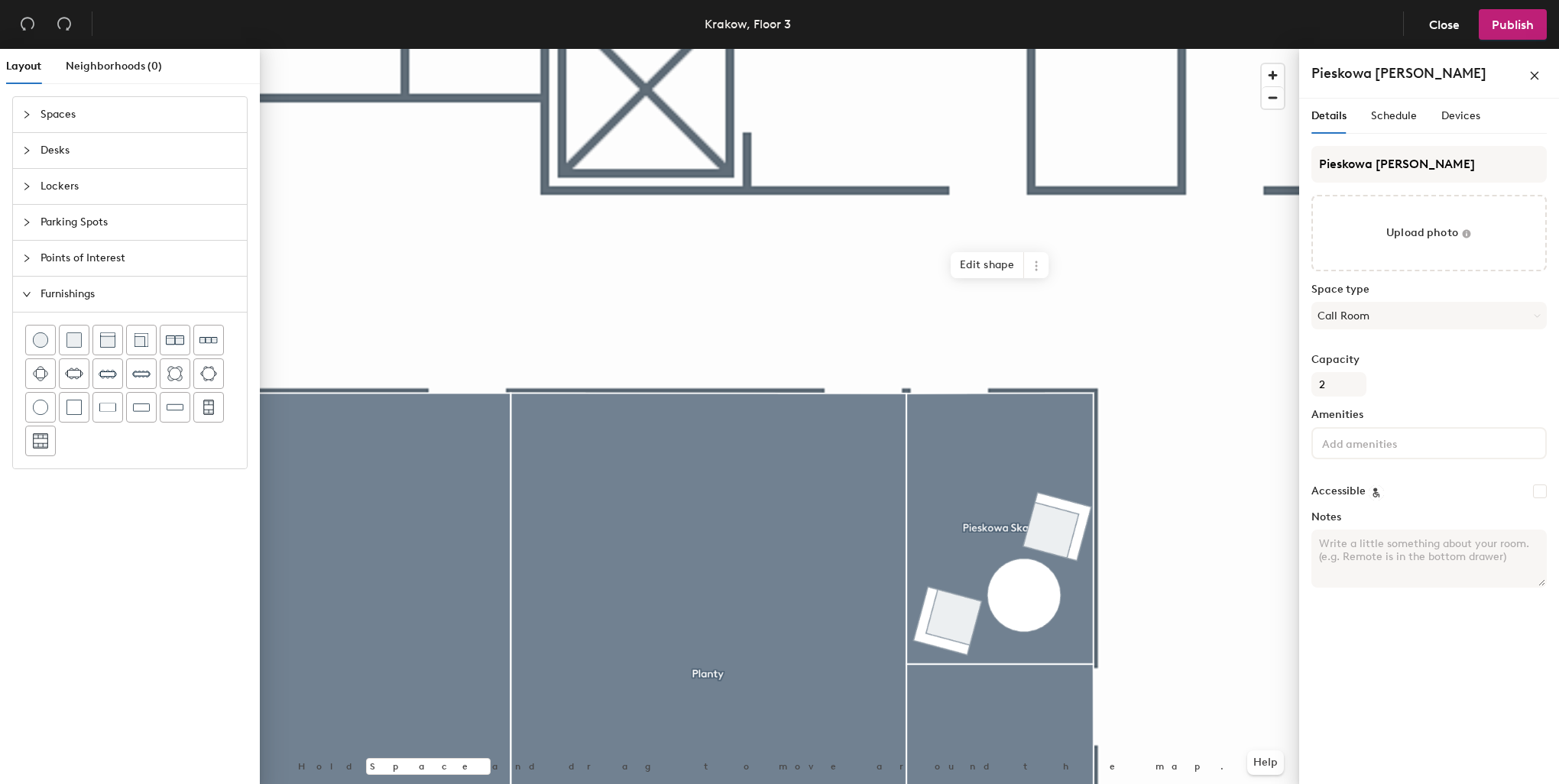
click at [1302, 417] on div "Pieskowa Skala Details Schedule Devices Pieskowa Skala Upload photo Space type …" at bounding box center [1430, 420] width 260 height 741
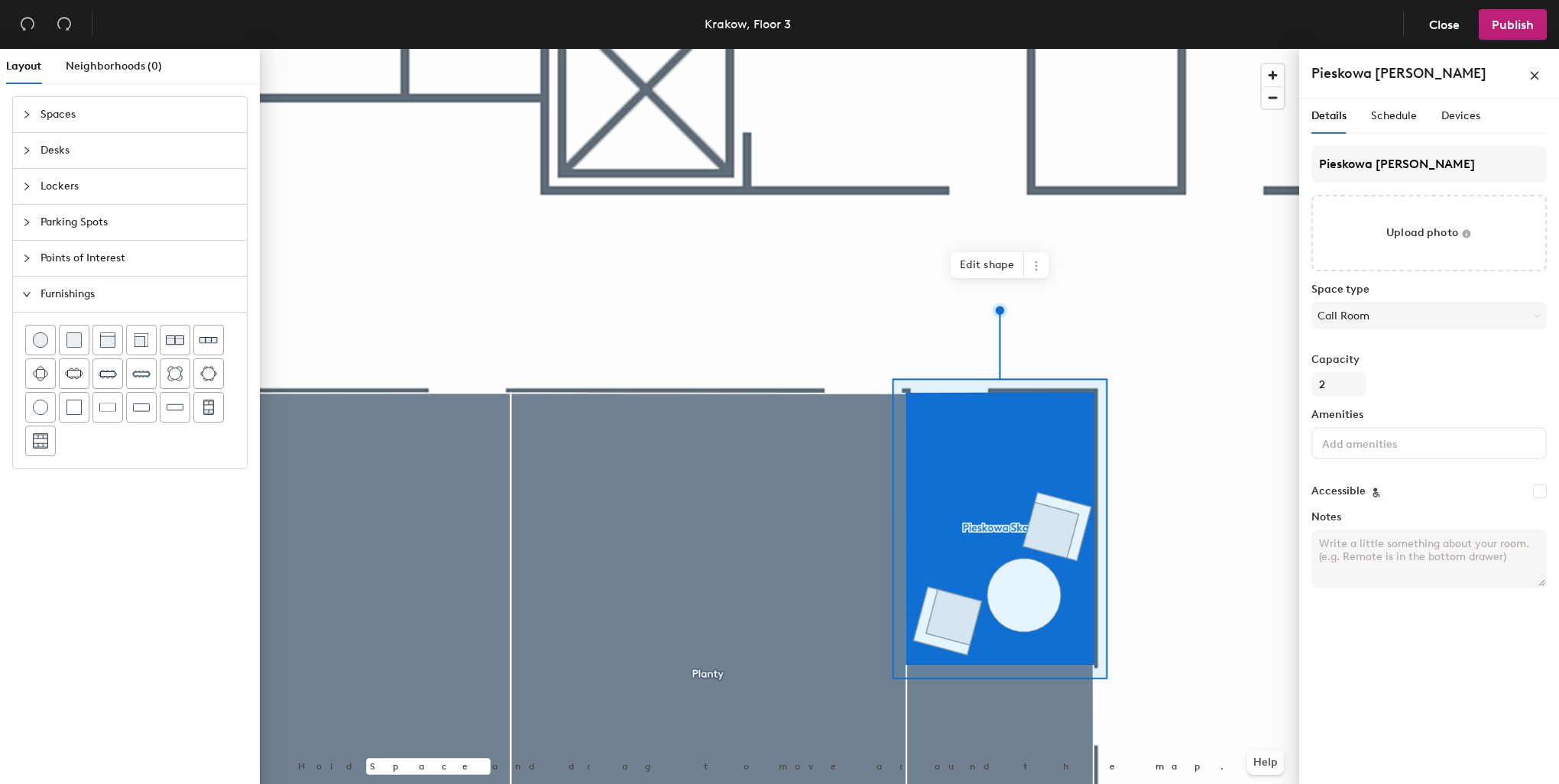
click at [1194, 49] on div at bounding box center [780, 49] width 1039 height 0
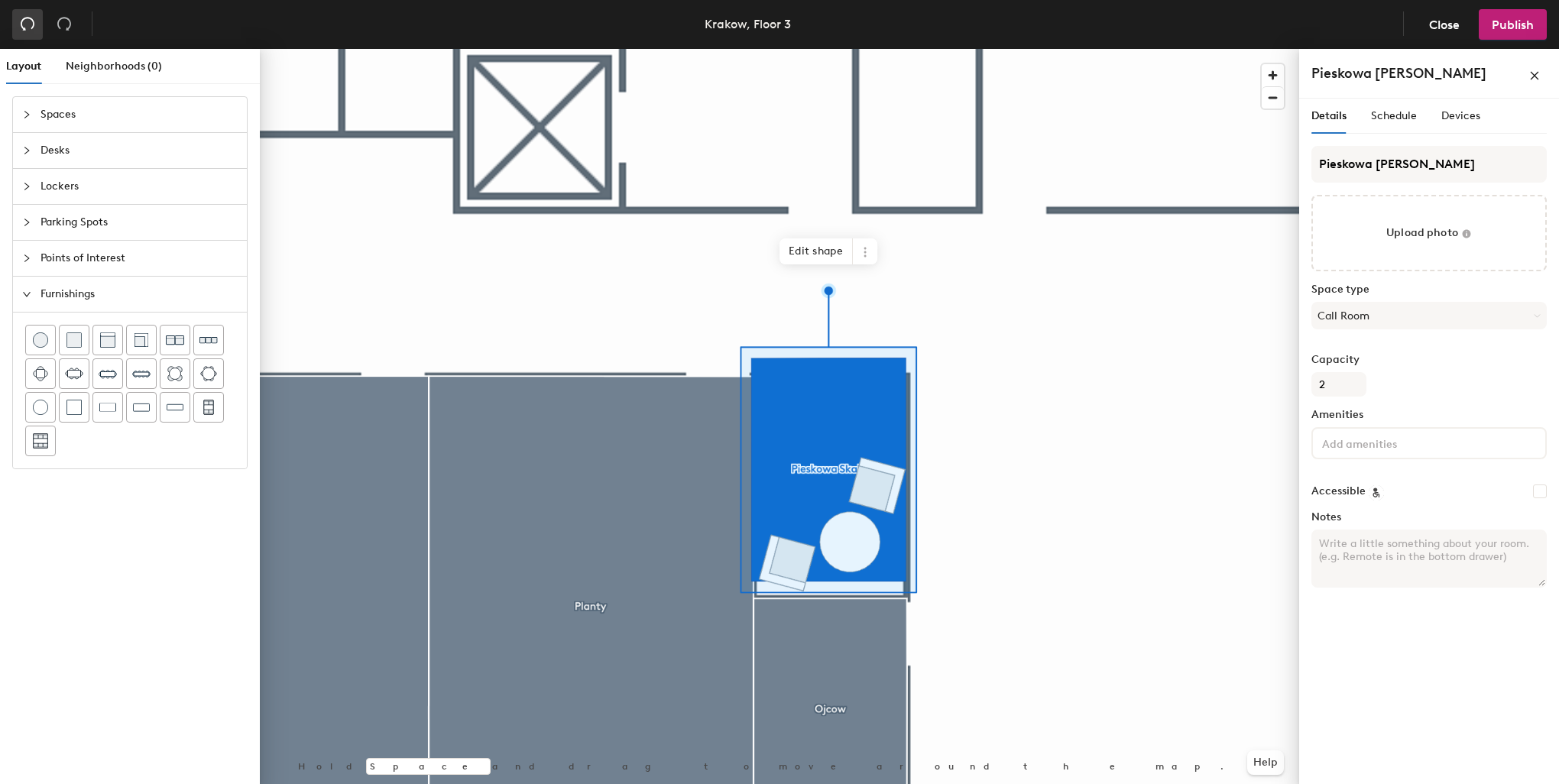
click at [30, 21] on icon "undo" at bounding box center [27, 23] width 15 height 15
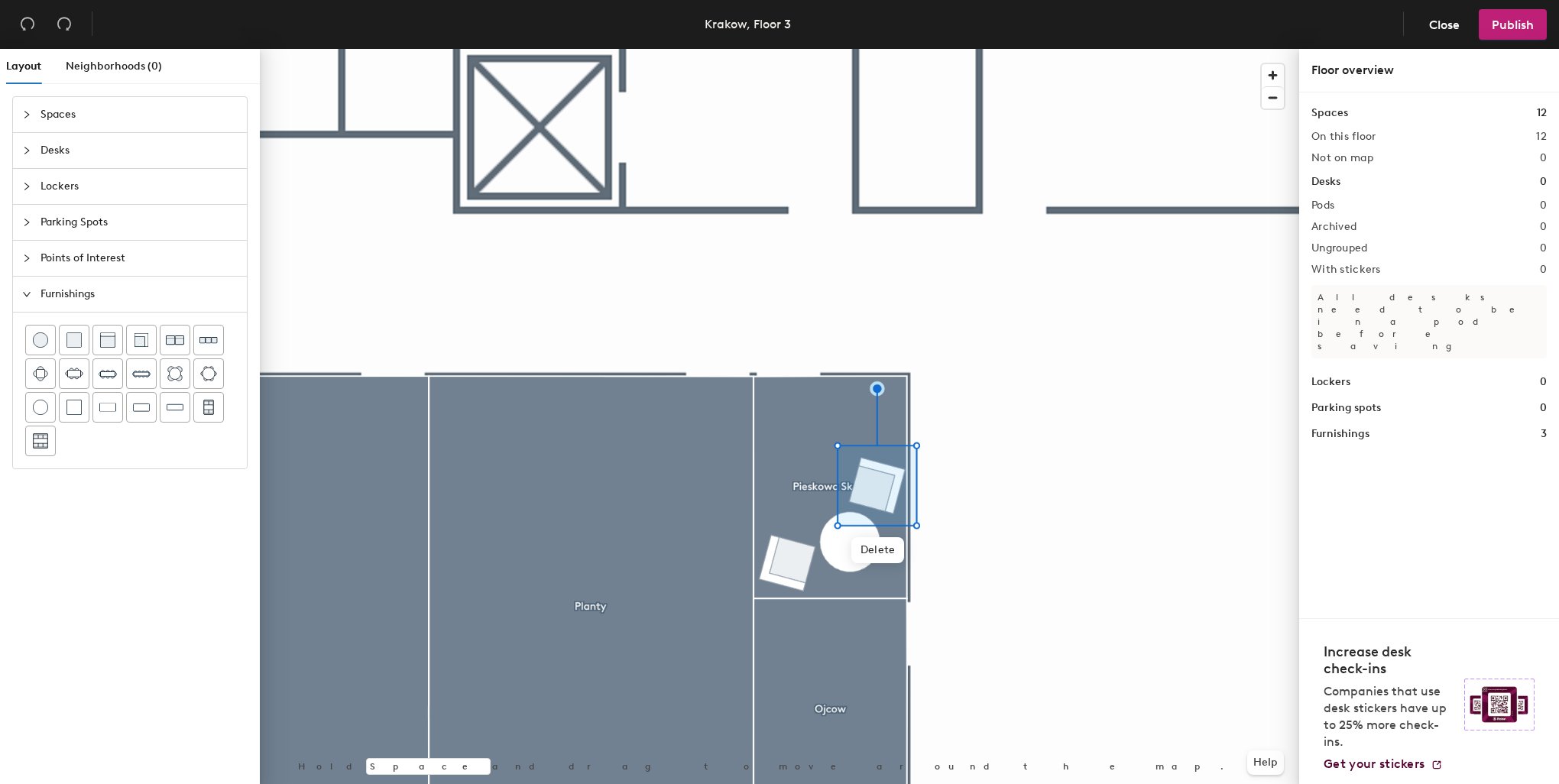
click at [1223, 49] on div at bounding box center [780, 49] width 1039 height 0
click at [877, 49] on div at bounding box center [780, 49] width 1039 height 0
click at [1347, 426] on h1 "Furnishings" at bounding box center [1340, 434] width 58 height 17
click at [872, 49] on div at bounding box center [780, 49] width 1039 height 0
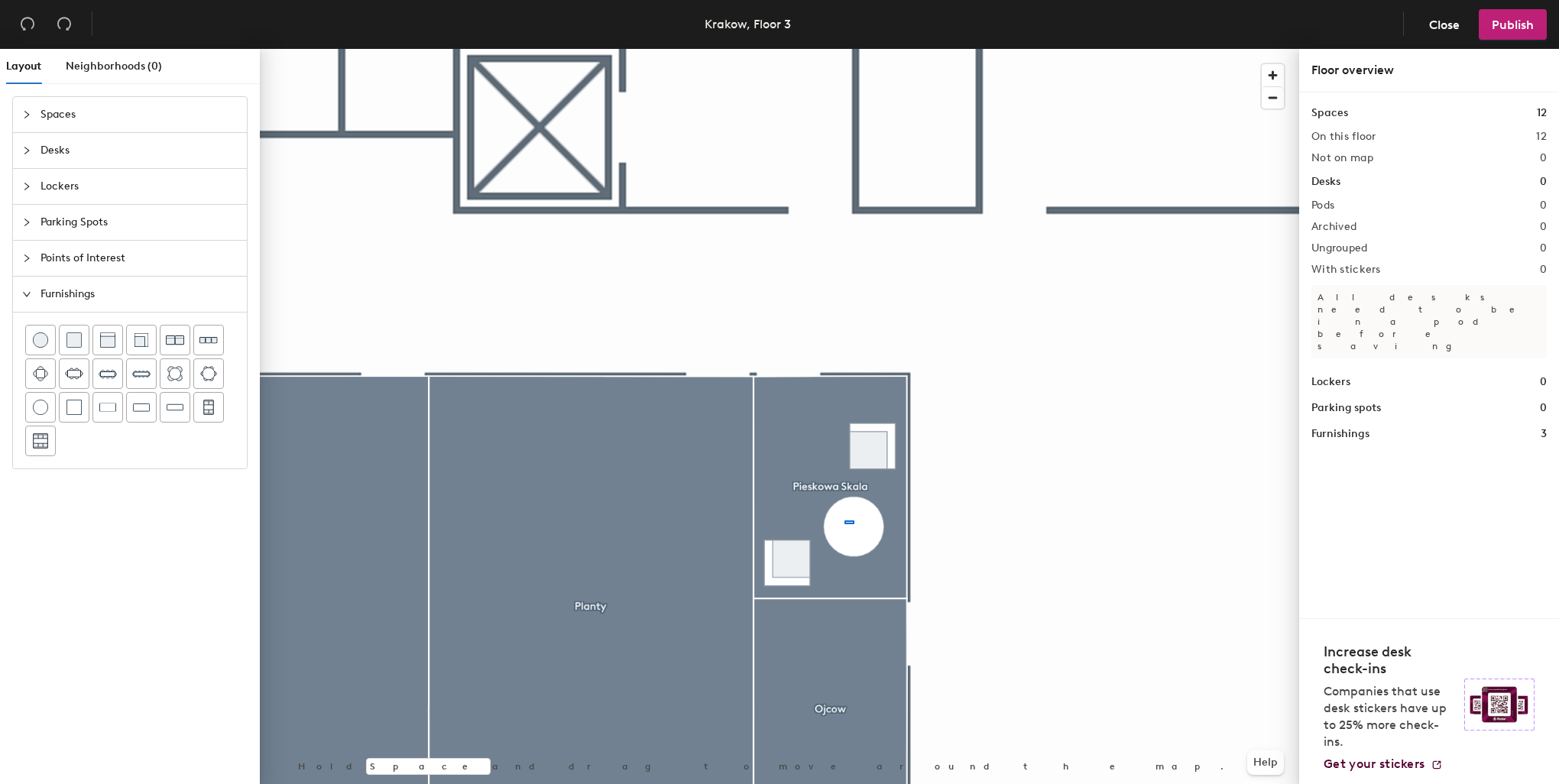
click at [845, 49] on div at bounding box center [780, 49] width 1039 height 0
click at [853, 49] on div at bounding box center [780, 49] width 1039 height 0
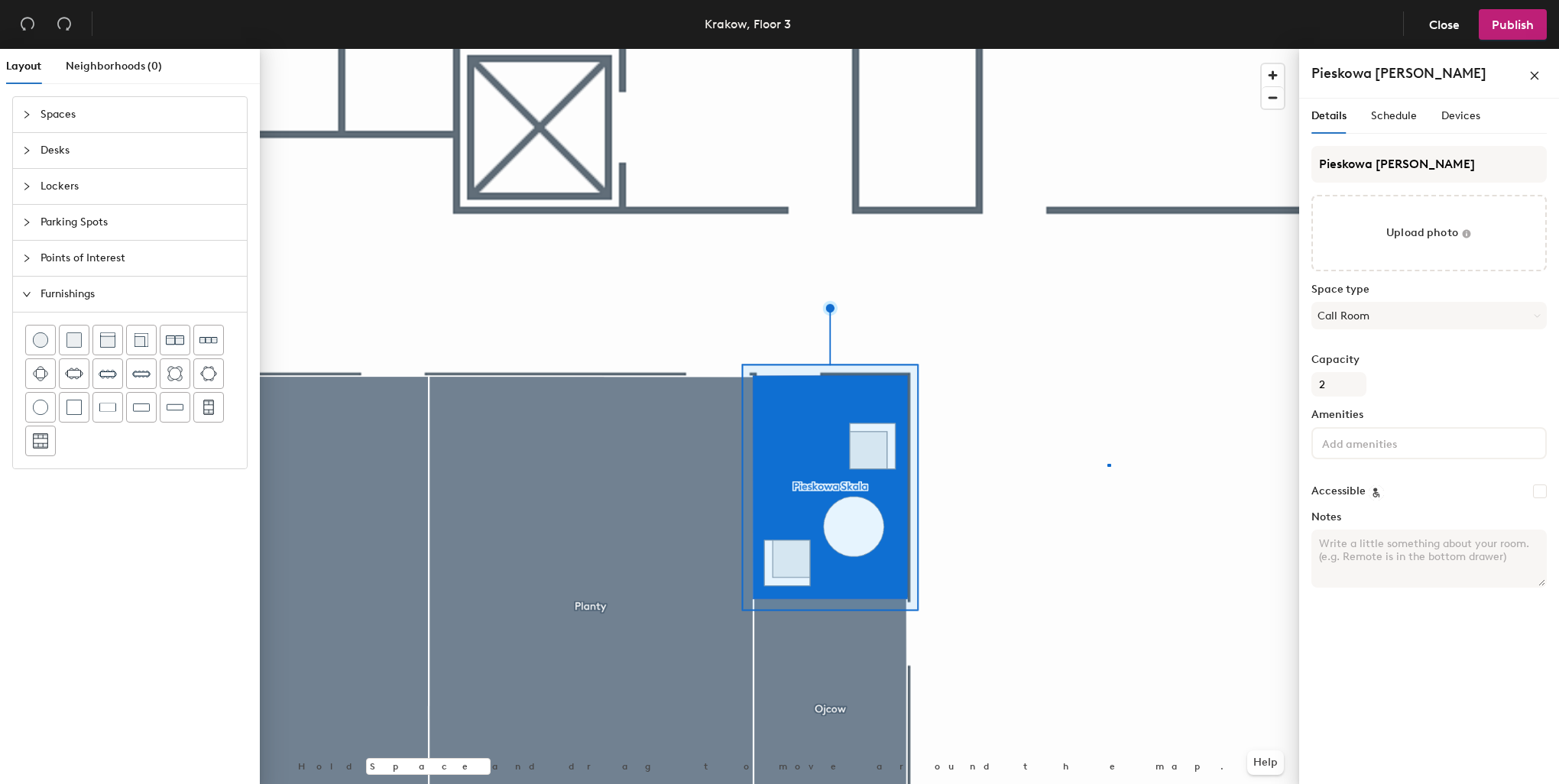
click at [1104, 49] on div at bounding box center [780, 49] width 1039 height 0
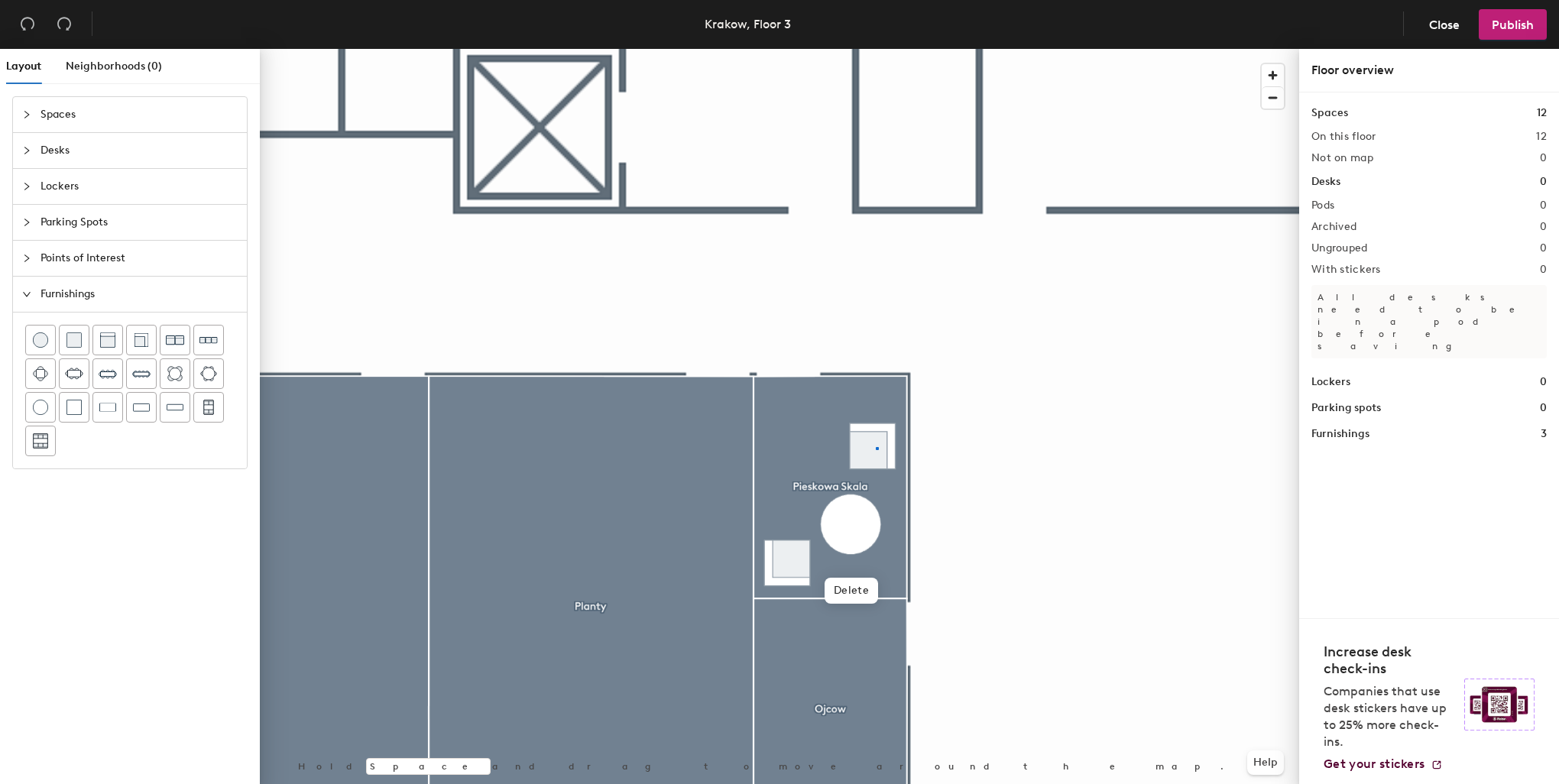
click at [877, 49] on div at bounding box center [780, 49] width 1039 height 0
click at [112, 410] on img at bounding box center [107, 406] width 17 height 15
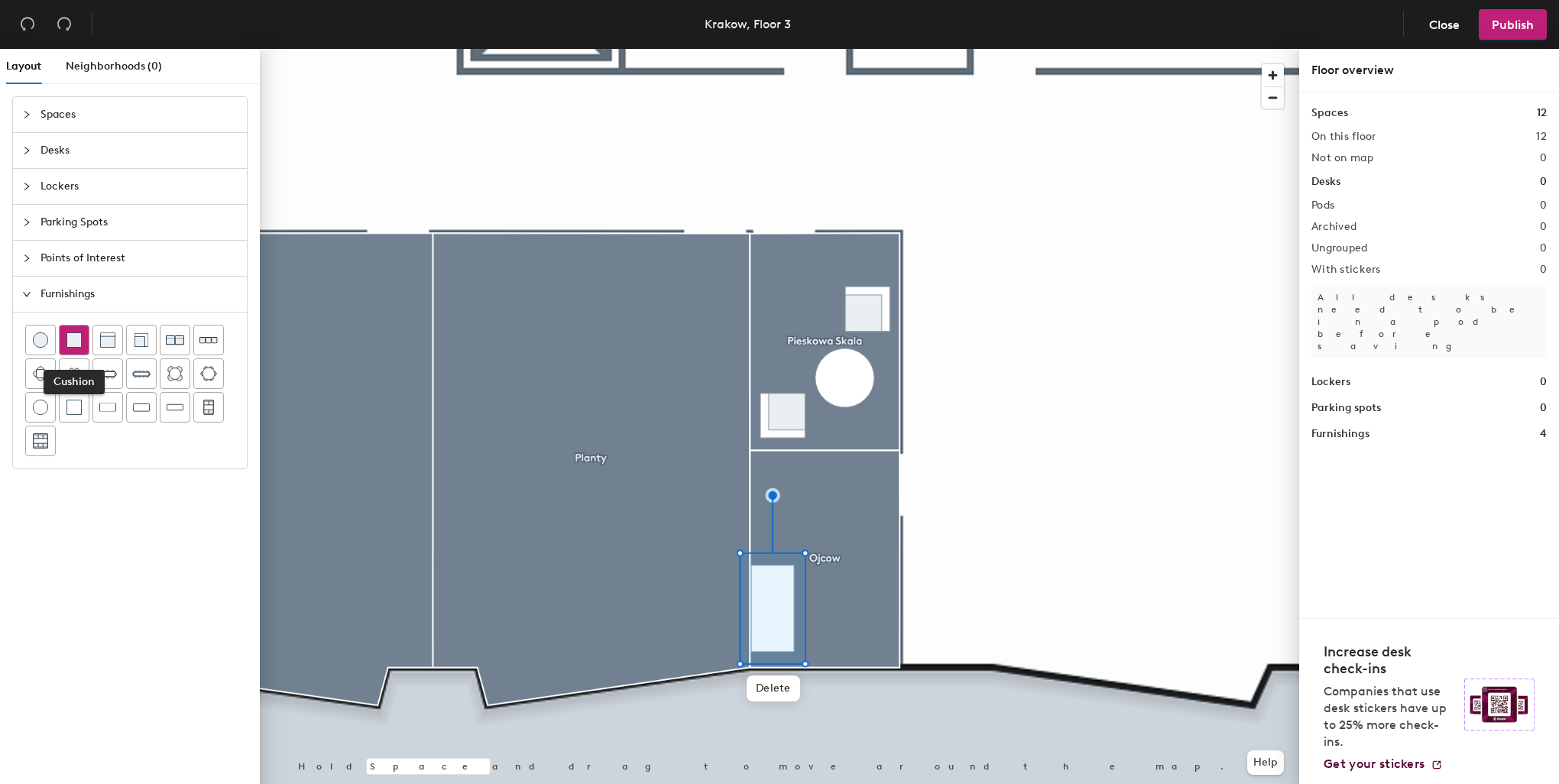
click at [80, 338] on img at bounding box center [74, 339] width 15 height 15
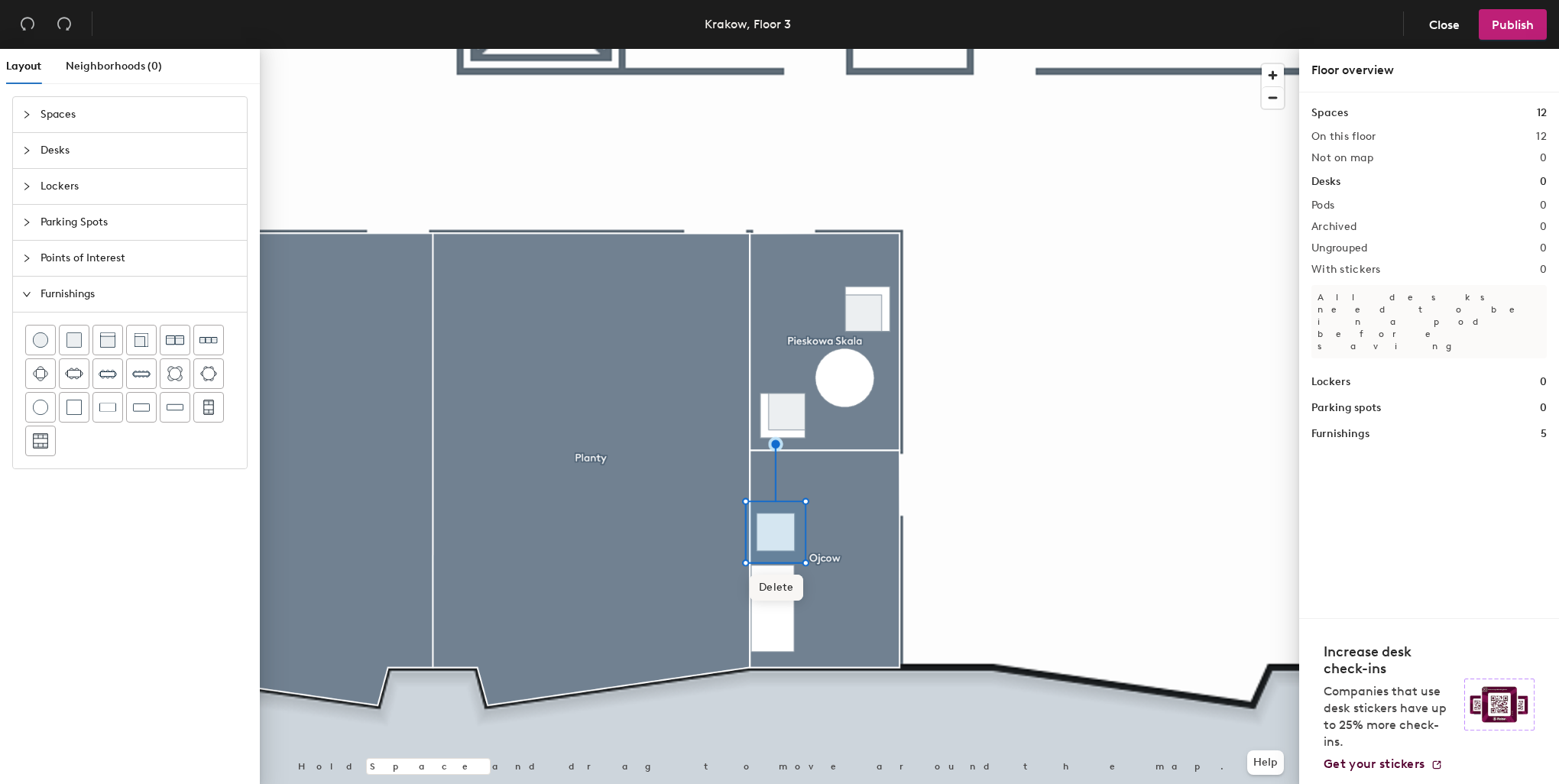
click at [770, 588] on span "Delete" at bounding box center [776, 587] width 53 height 26
click at [107, 341] on img at bounding box center [107, 339] width 15 height 15
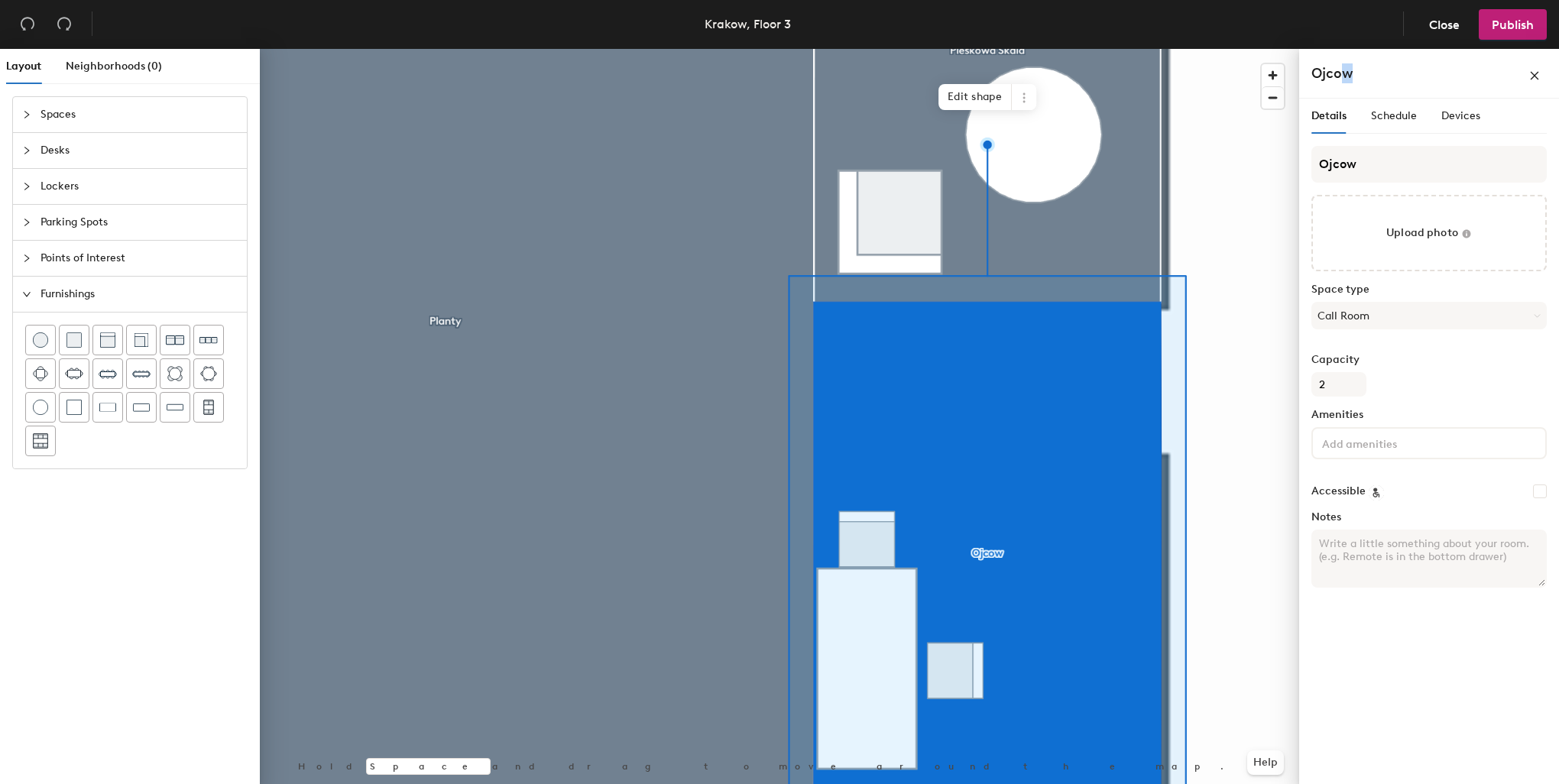
click at [1353, 66] on div "Ojcow" at bounding box center [1429, 73] width 235 height 24
click at [1284, 49] on div at bounding box center [780, 49] width 1039 height 0
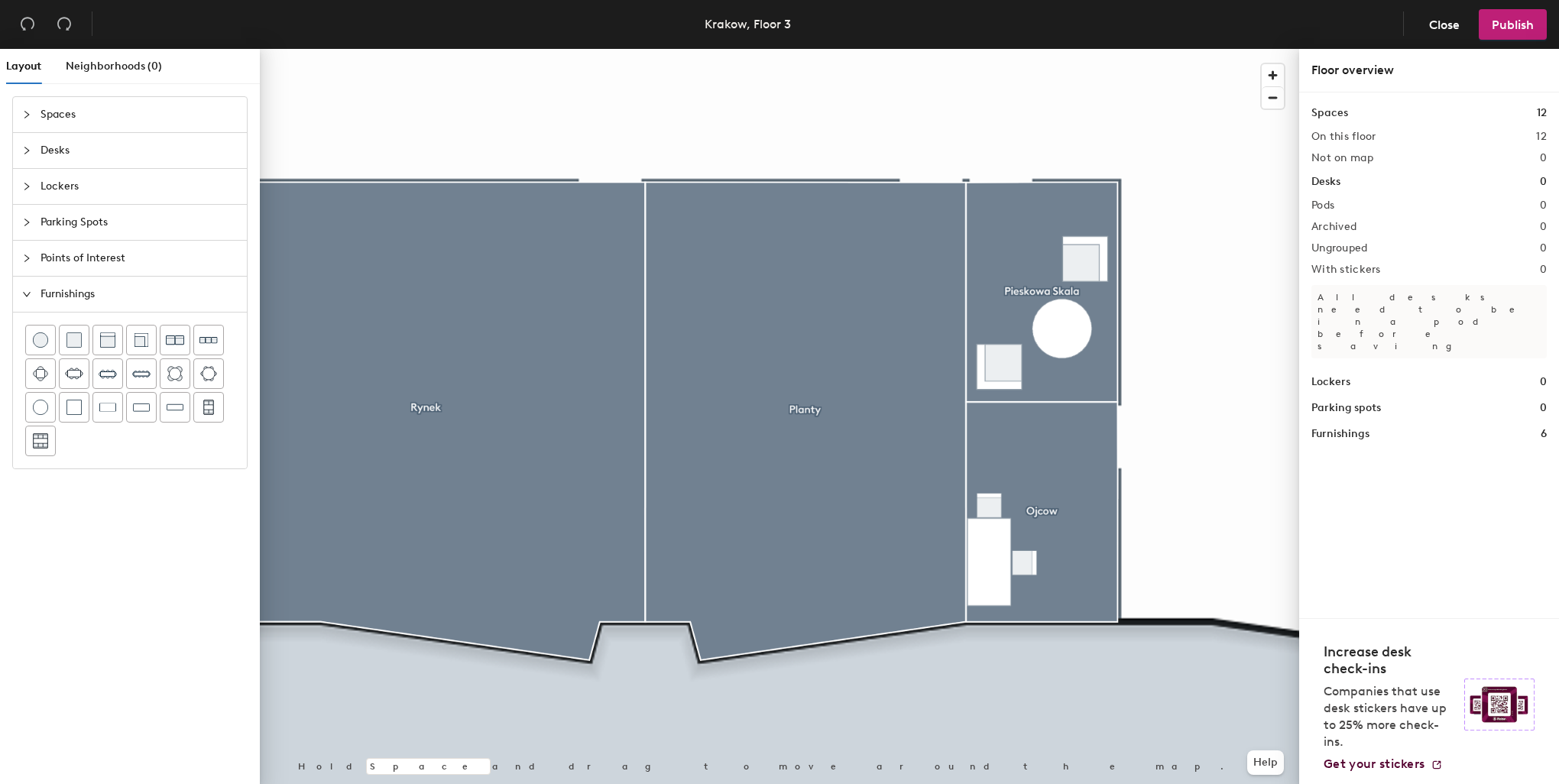
click at [1005, 49] on div at bounding box center [780, 49] width 1039 height 0
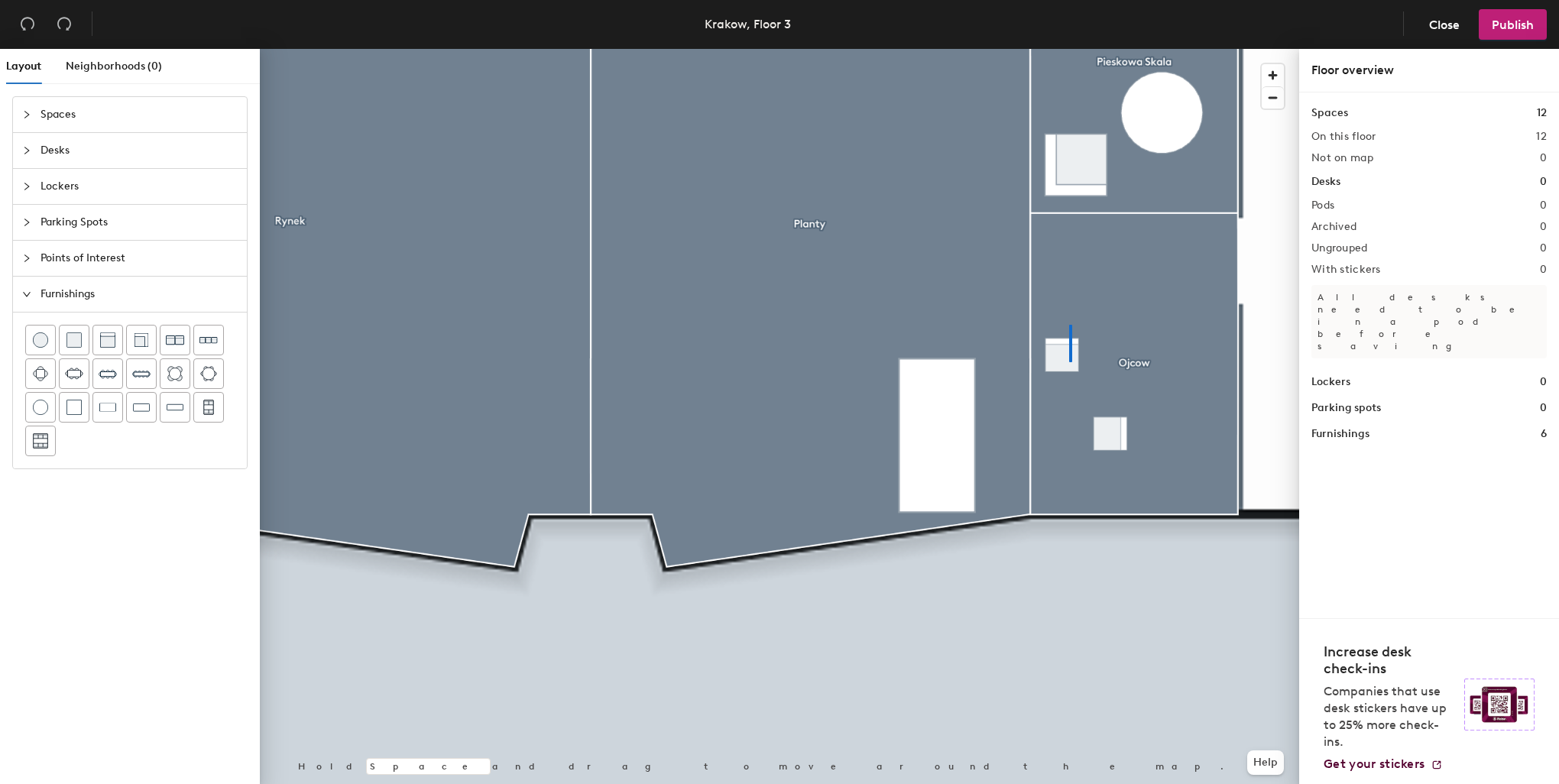
click at [1070, 49] on div at bounding box center [780, 49] width 1039 height 0
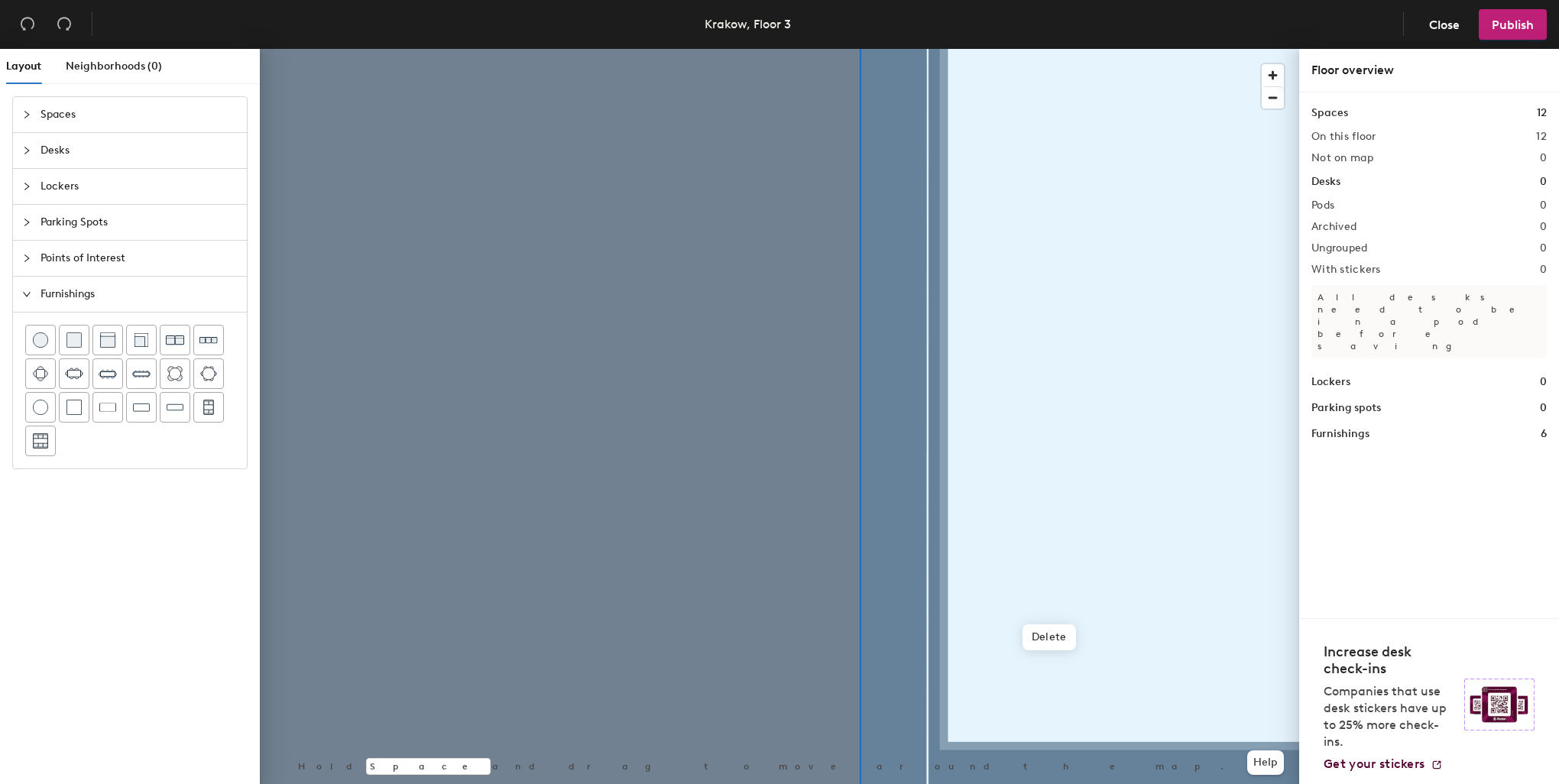
click at [988, 49] on div at bounding box center [780, 49] width 1039 height 0
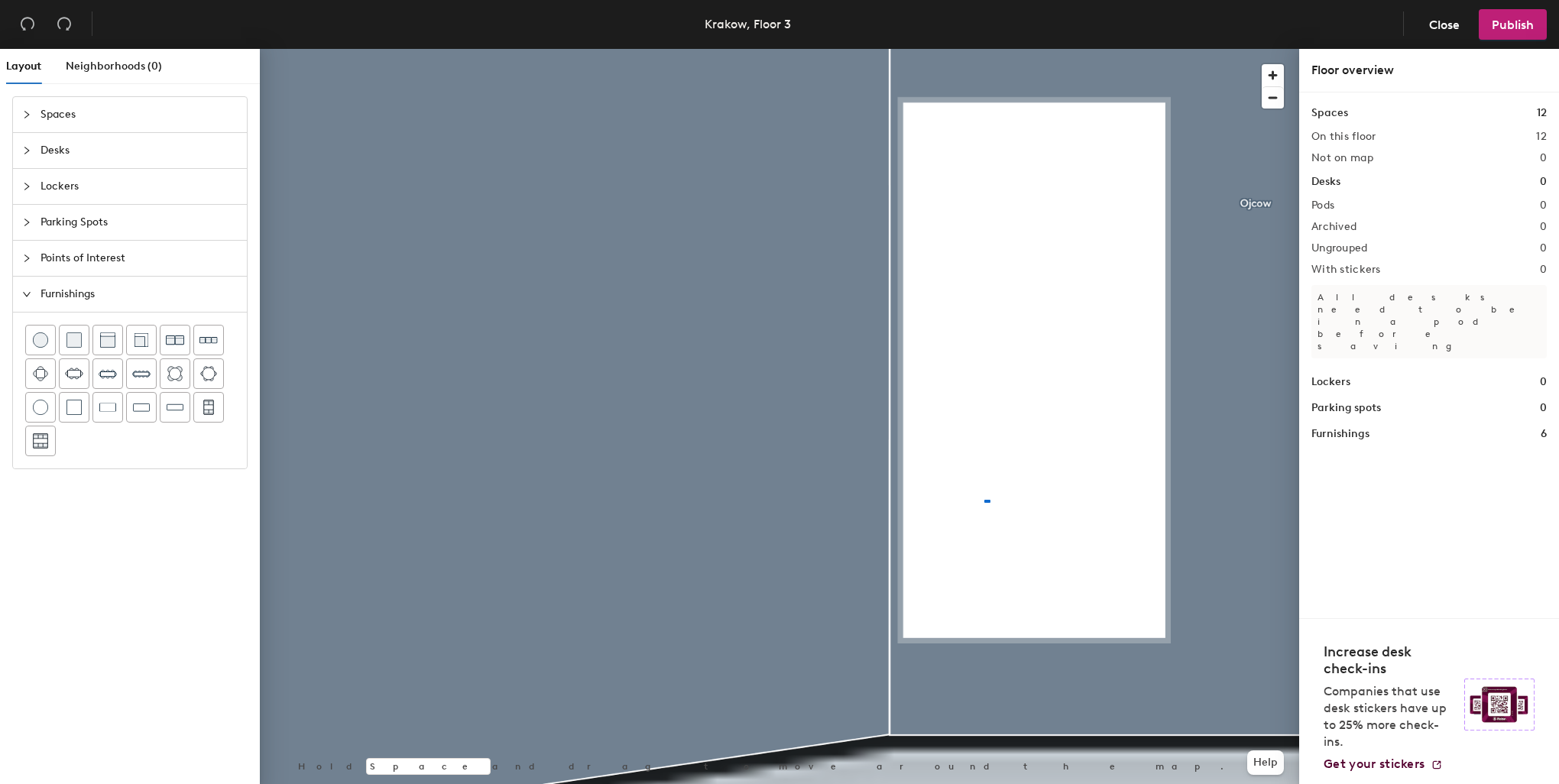
click at [984, 49] on div at bounding box center [780, 49] width 1039 height 0
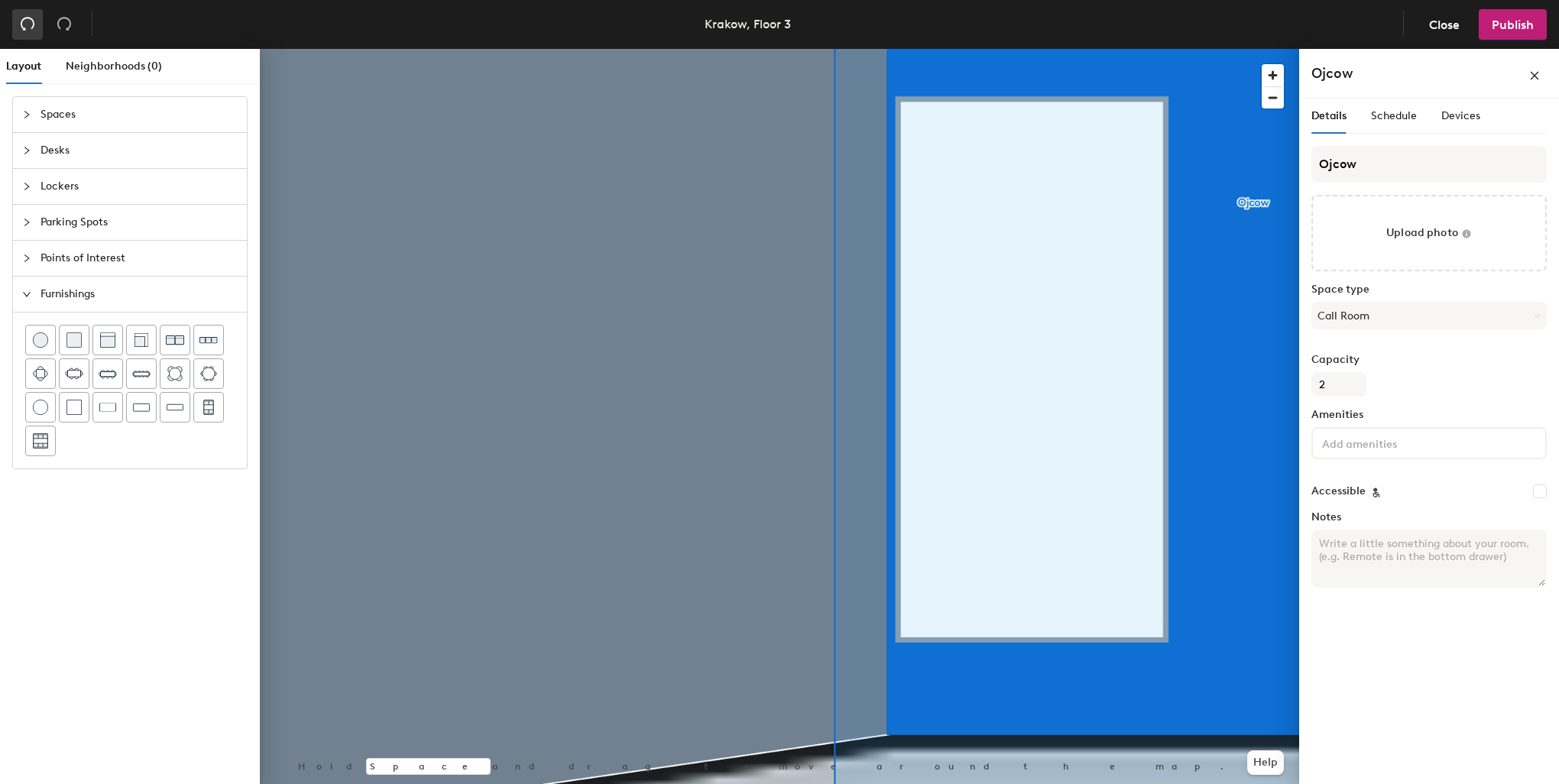
click at [24, 25] on icon "undo" at bounding box center [27, 23] width 15 height 15
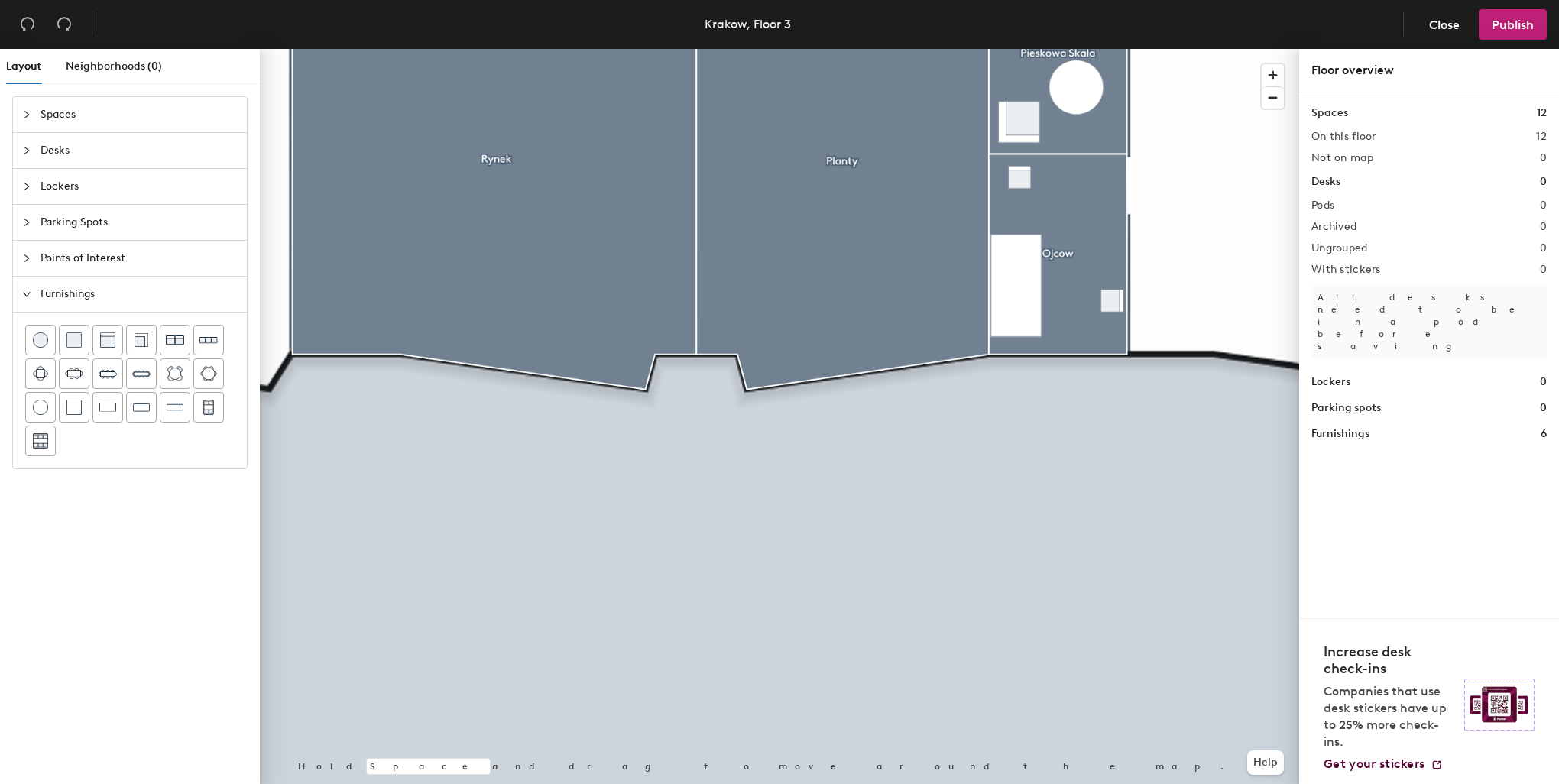
click at [1015, 49] on div at bounding box center [780, 49] width 1039 height 0
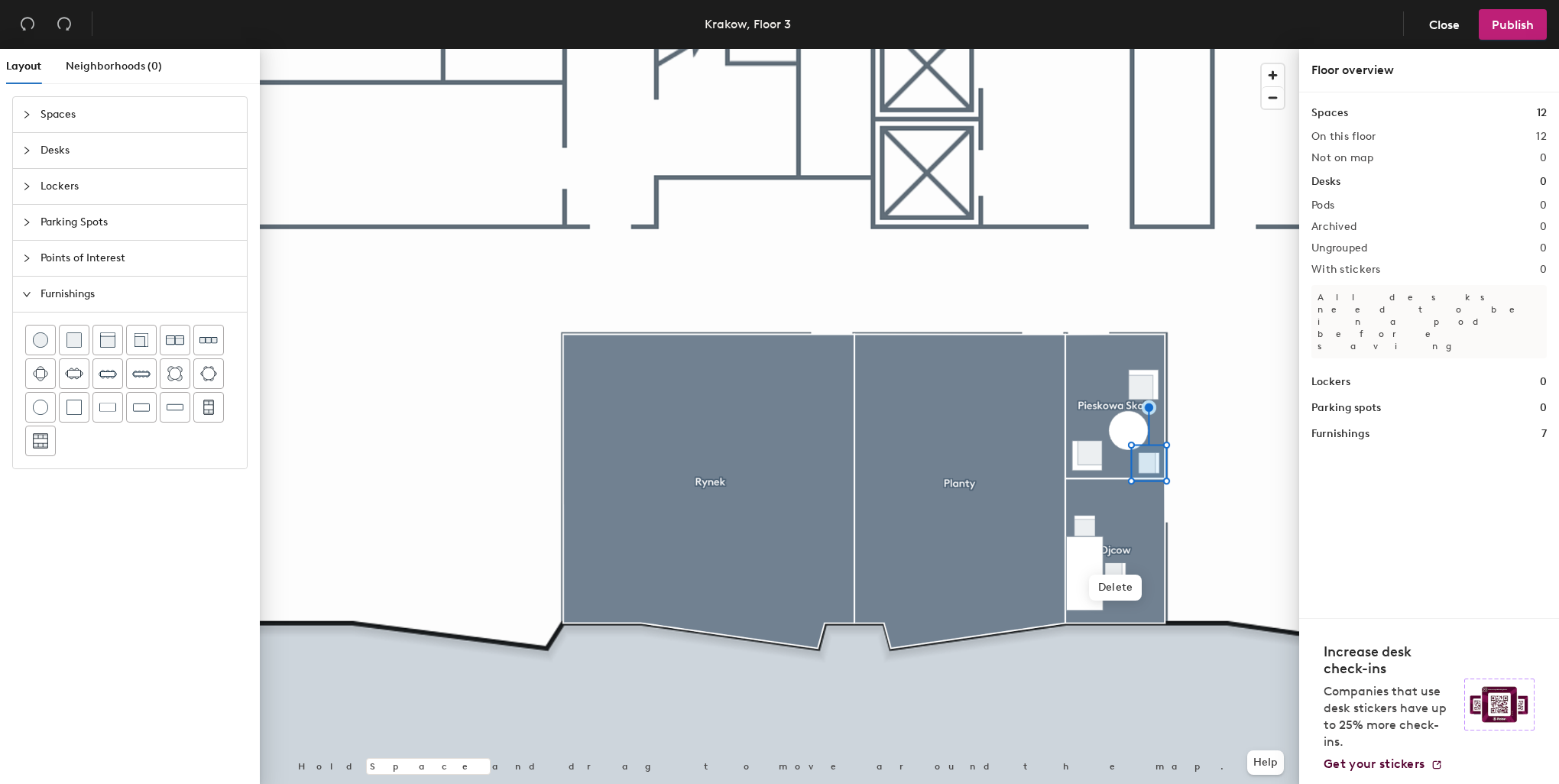
click at [898, 49] on div at bounding box center [780, 49] width 1039 height 0
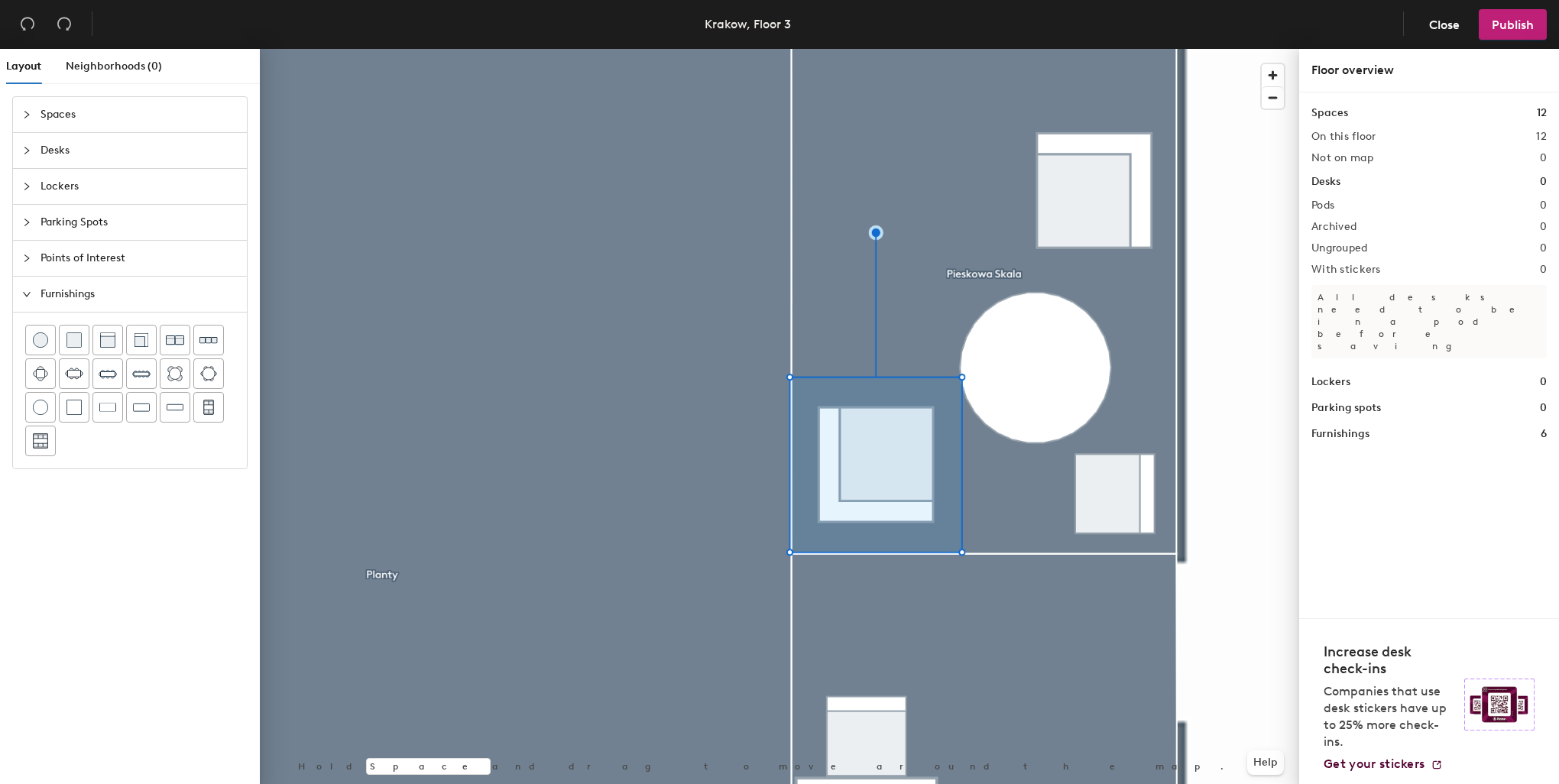
click at [1104, 49] on div at bounding box center [780, 49] width 1039 height 0
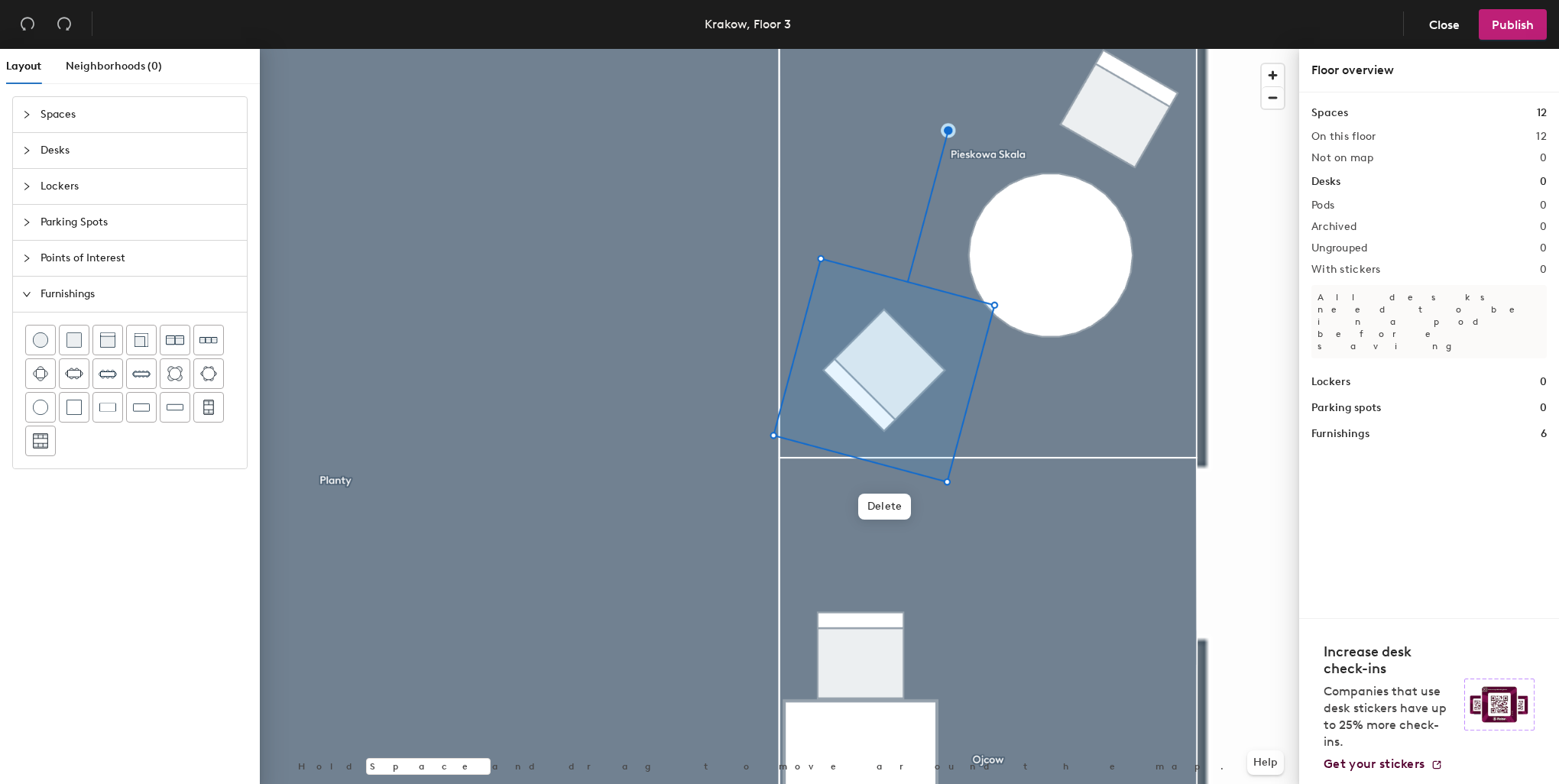
click at [1142, 49] on div at bounding box center [780, 49] width 1039 height 0
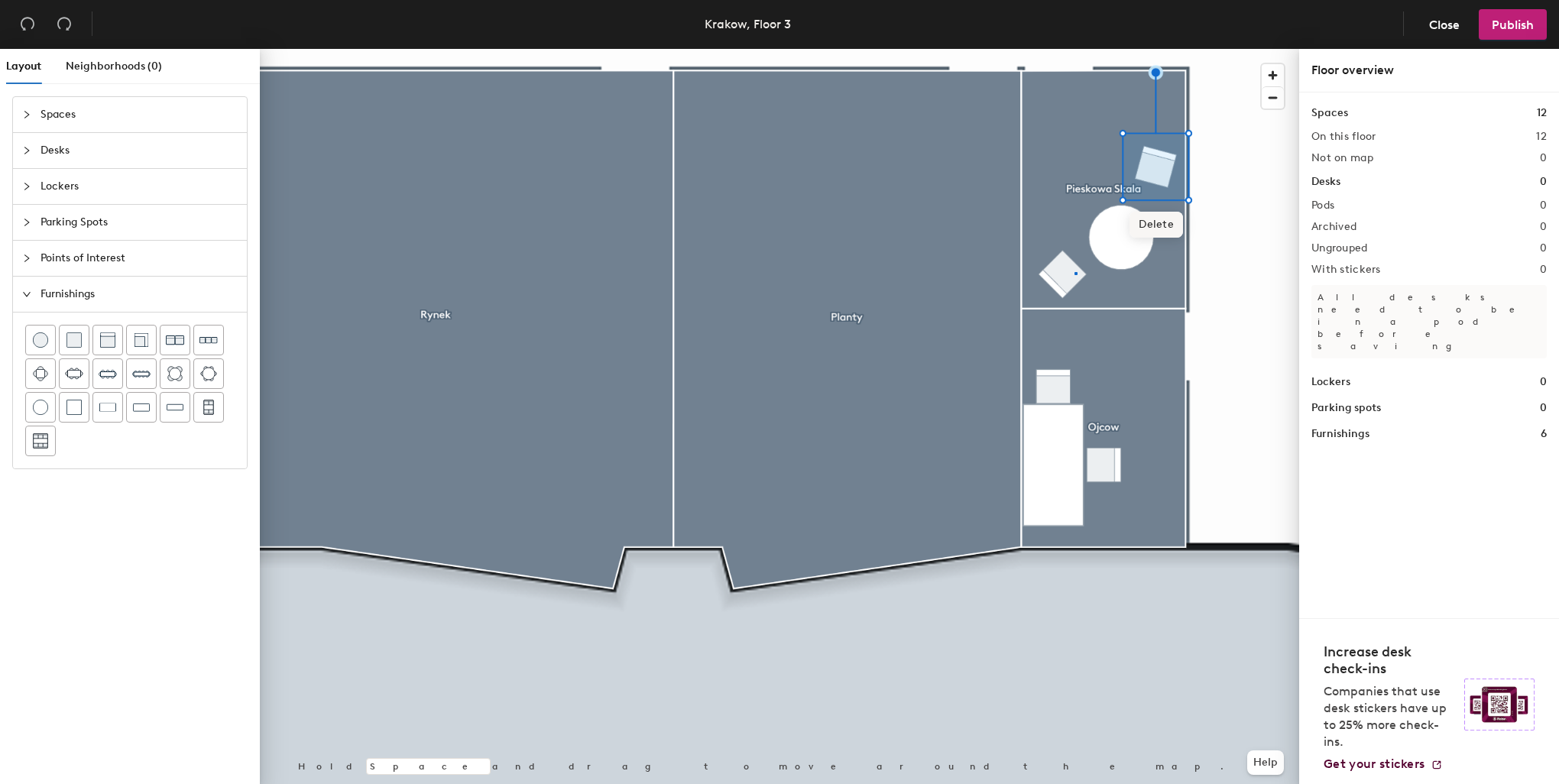
click at [1075, 49] on div at bounding box center [780, 49] width 1039 height 0
click at [1125, 49] on div at bounding box center [780, 49] width 1039 height 0
click at [1126, 49] on div at bounding box center [780, 49] width 1039 height 0
click at [1129, 49] on div at bounding box center [780, 49] width 1039 height 0
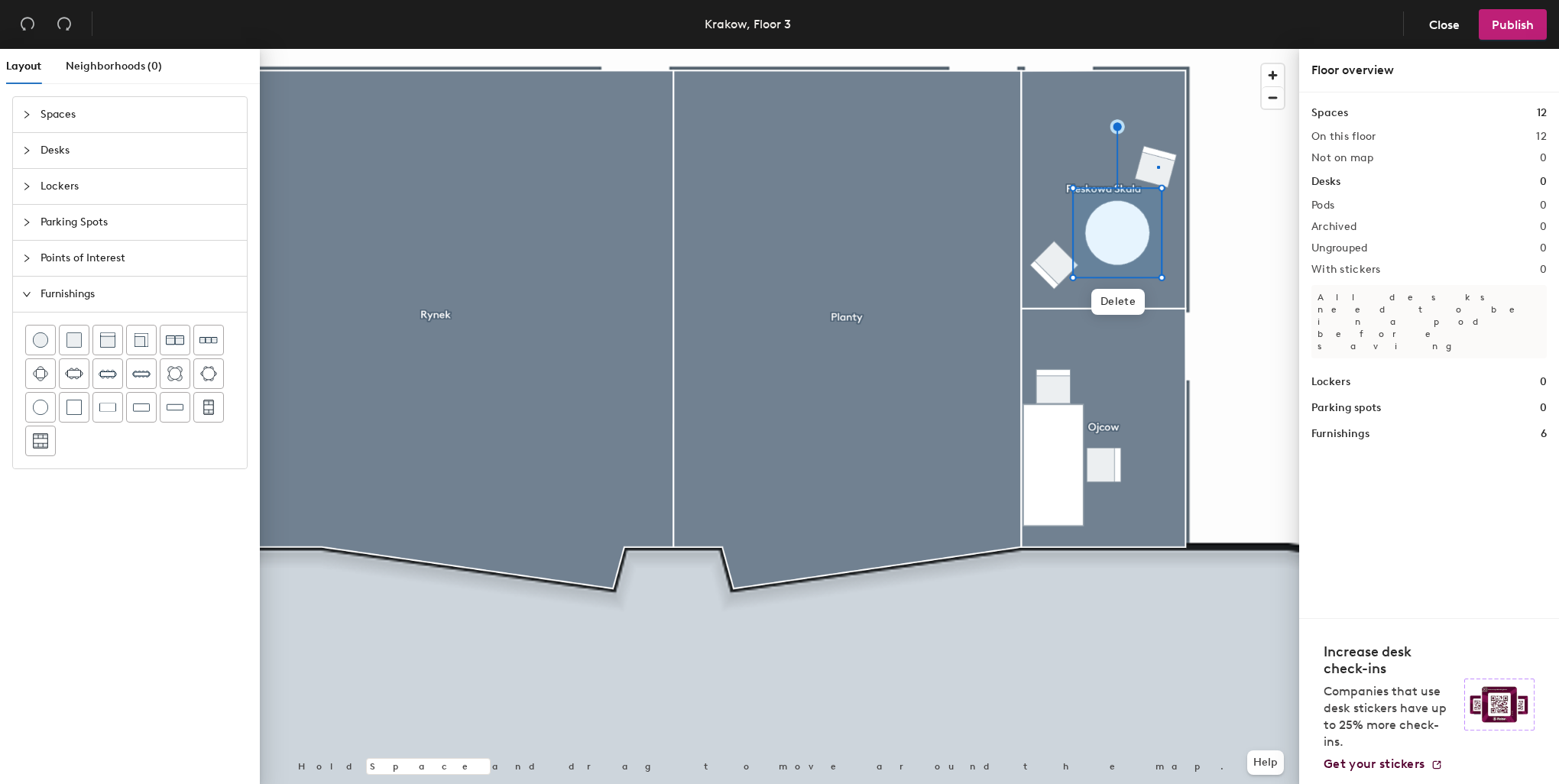
click at [1157, 49] on div at bounding box center [780, 49] width 1039 height 0
